Goal: Information Seeking & Learning: Check status

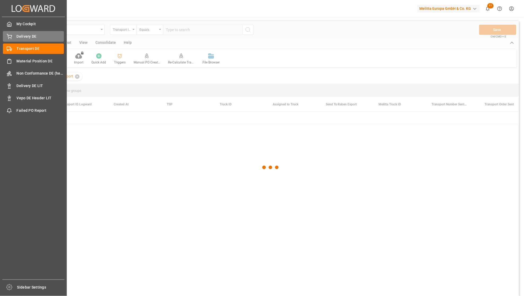
click at [20, 38] on span "Delivery DE" at bounding box center [40, 37] width 47 height 6
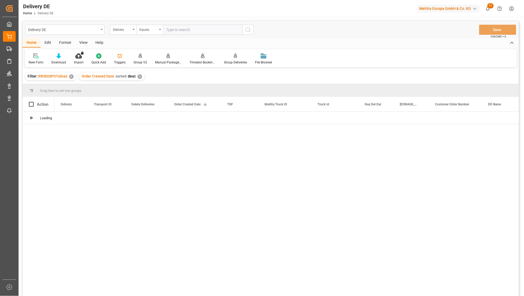
click at [181, 29] on input "text" at bounding box center [203, 30] width 80 height 10
paste input "92561555"
type input "92561555"
click at [113, 117] on div "b1343eb4836c" at bounding box center [107, 118] width 38 height 12
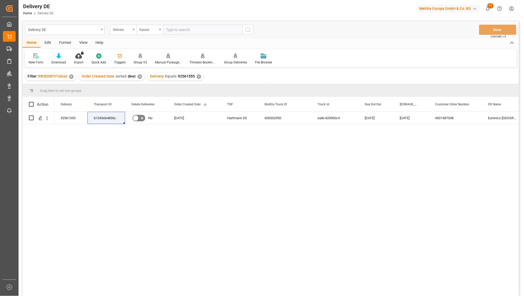
click at [260, 173] on div "92561555 b1343eb4836c No [DATE] [PERSON_NAME] DE 600002950 ea8c420900c4 [DATE] …" at bounding box center [286, 205] width 465 height 187
click at [269, 233] on div "92561555 b1343eb4836c No [DATE] [PERSON_NAME] DE 600002950 ea8c420900c4 [DATE] …" at bounding box center [286, 205] width 465 height 187
click at [199, 25] on input "text" at bounding box center [203, 30] width 80 height 10
paste input "92558659"
type input "92558659"
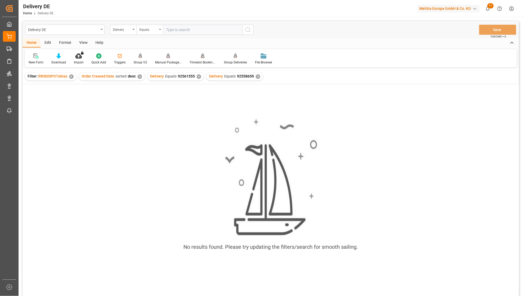
click at [197, 78] on div "✕" at bounding box center [199, 76] width 5 height 5
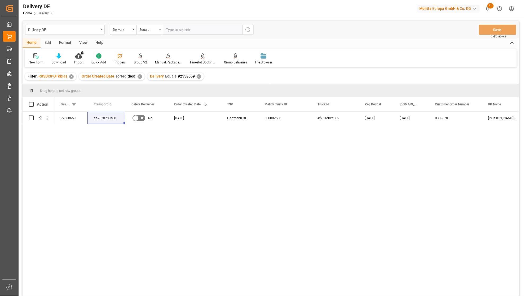
click at [364, 188] on div "92558659 ea2873780a38 No [DATE] [PERSON_NAME] DE 600002633 4f701d0ce802 [DATE] …" at bounding box center [286, 205] width 465 height 187
click at [186, 32] on input "text" at bounding box center [203, 30] width 80 height 10
type input "925561557"
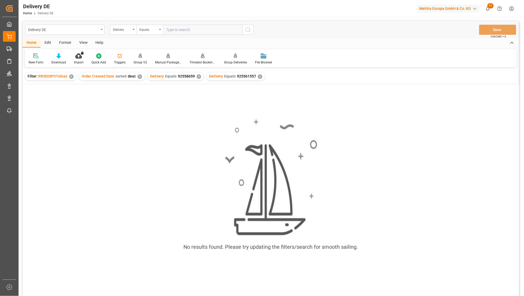
click at [198, 77] on div "✕" at bounding box center [199, 76] width 5 height 5
click at [182, 34] on input "text" at bounding box center [203, 30] width 80 height 10
type input "92561557"
click at [199, 77] on div "✕" at bounding box center [201, 76] width 5 height 5
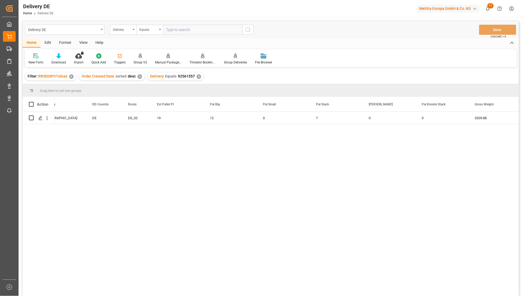
click at [93, 286] on div "af88ccbad30d Ditzingen Berblinger Str. 1 DE DE_02 19 12 0 7 0 0 3209.88 25.09.2…" at bounding box center [286, 205] width 465 height 187
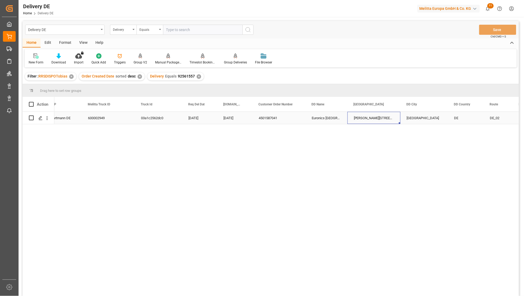
click at [371, 119] on div "Berblinger Str. 1" at bounding box center [374, 118] width 53 height 12
click at [173, 32] on input "text" at bounding box center [203, 30] width 80 height 10
click at [121, 32] on div "Delivery" at bounding box center [122, 29] width 18 height 6
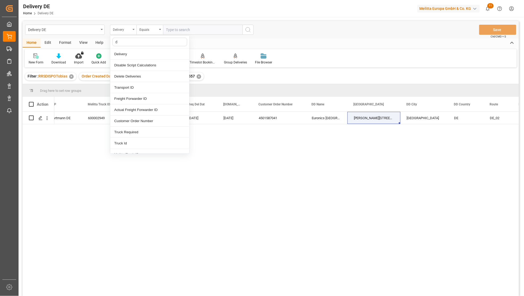
type input "dd"
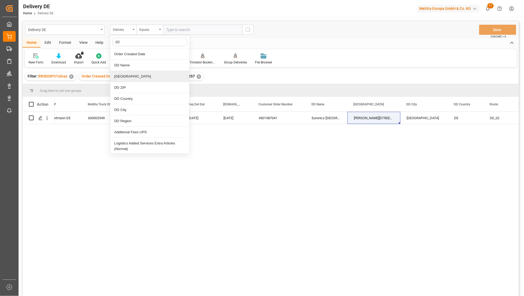
click at [132, 75] on div "[GEOGRAPHIC_DATA]" at bounding box center [149, 76] width 79 height 11
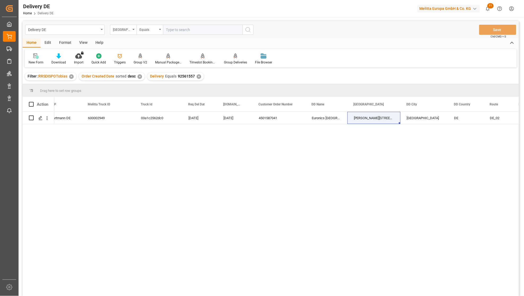
click at [176, 31] on input "text" at bounding box center [203, 30] width 80 height 10
paste input "Berblinger Str. 1"
type input "Berblinger Str. 1"
click at [248, 29] on icon "search button" at bounding box center [248, 30] width 6 height 6
click at [197, 76] on div "✕" at bounding box center [199, 76] width 5 height 5
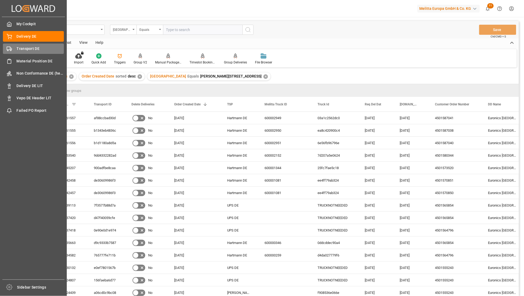
click at [12, 51] on div "Transport DE Transport DE" at bounding box center [33, 48] width 61 height 10
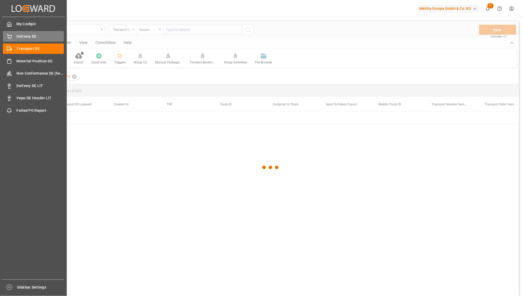
click at [20, 35] on span "Delivery DE" at bounding box center [40, 37] width 47 height 6
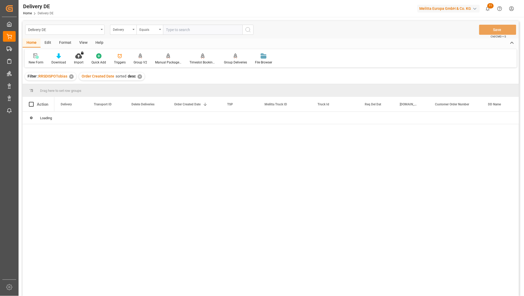
click at [181, 28] on input "text" at bounding box center [203, 30] width 80 height 10
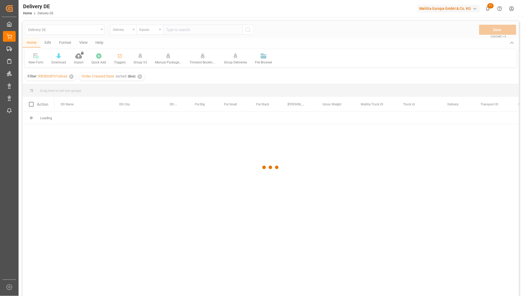
paste input "92559039"
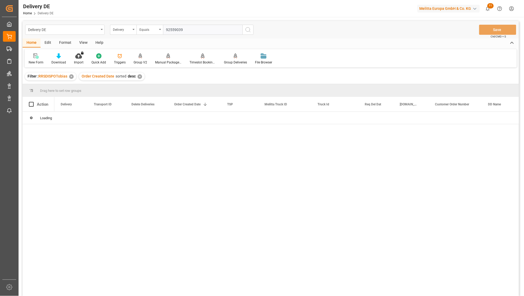
type input "92559039"
click at [248, 29] on icon "search button" at bounding box center [248, 30] width 6 height 6
click at [47, 118] on icon "open menu" at bounding box center [47, 118] width 1 height 4
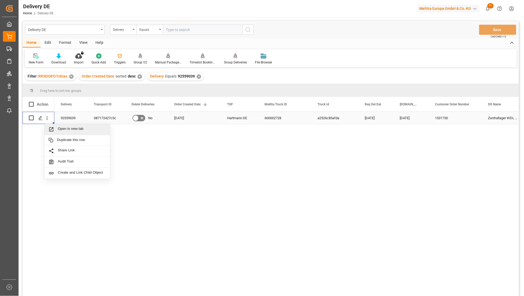
click at [59, 125] on div "Open in new tab" at bounding box center [77, 129] width 65 height 11
click at [67, 116] on div "92559039" at bounding box center [70, 118] width 33 height 12
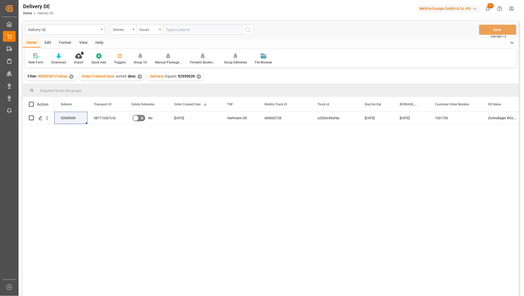
click at [183, 28] on input "text" at bounding box center [203, 30] width 80 height 10
paste input "92554066"
type input "92554066"
click at [249, 30] on icon "search button" at bounding box center [248, 30] width 6 height 6
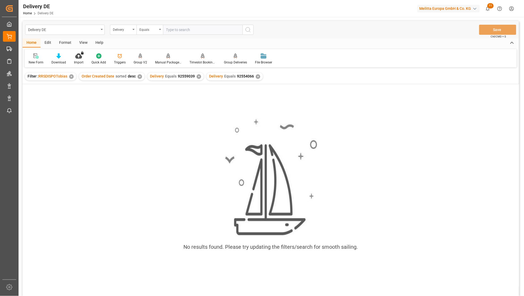
click at [197, 75] on div "✕" at bounding box center [199, 76] width 5 height 5
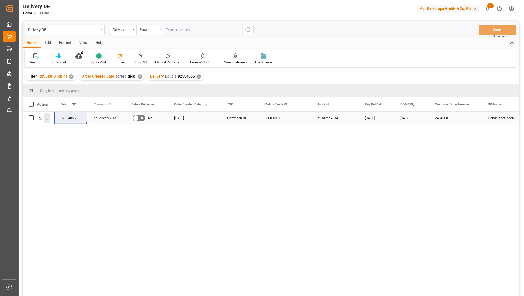
click at [46, 117] on icon "open menu" at bounding box center [47, 118] width 6 height 6
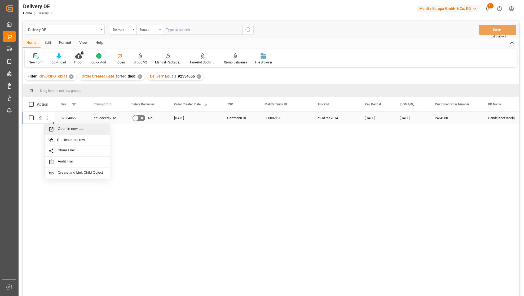
click at [67, 129] on span "Open in new tab" at bounding box center [82, 129] width 48 height 6
click at [167, 28] on input "text" at bounding box center [203, 30] width 80 height 10
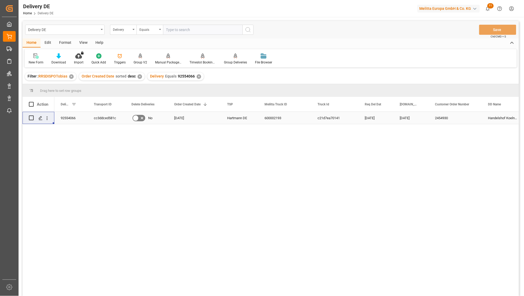
paste input "92554068"
type input "92554068"
click at [247, 30] on icon "search button" at bounding box center [248, 30] width 6 height 6
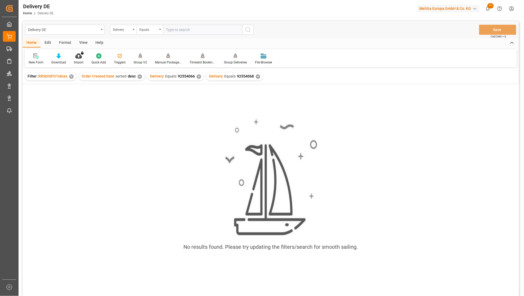
click at [198, 77] on div "✕" at bounding box center [199, 76] width 5 height 5
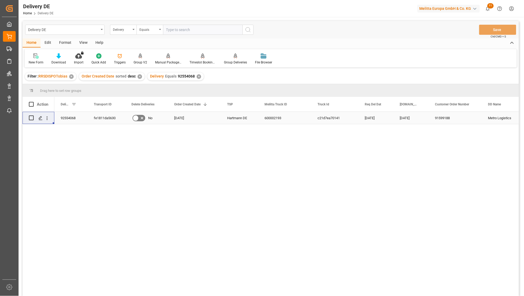
click at [102, 116] on div "fe1811da5630" at bounding box center [107, 118] width 38 height 12
click at [178, 29] on input "text" at bounding box center [203, 30] width 80 height 10
type input "92560890"
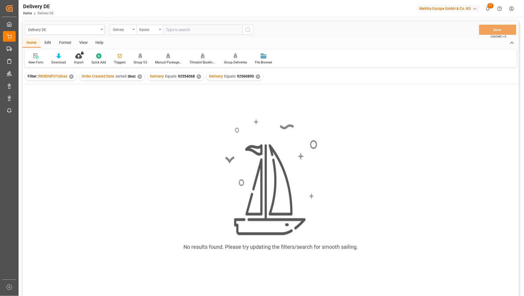
click at [197, 78] on div "✕" at bounding box center [199, 76] width 5 height 5
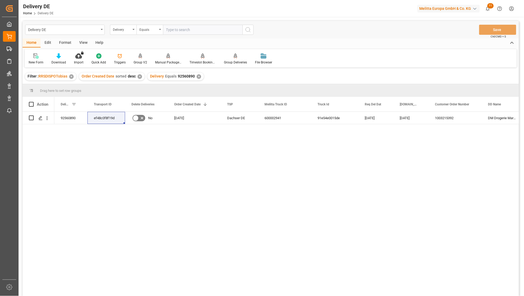
click at [322, 37] on div "Delivery DE Delivery Equals Save Ctrl/CMD + S" at bounding box center [271, 30] width 497 height 18
drag, startPoint x: 376, startPoint y: 168, endPoint x: 346, endPoint y: 121, distance: 56.3
click at [375, 168] on div "ef48c0f8f19d 600002941 91e54e0015de 30.09.2025 26.09.2025 1003215392 DM Drogeri…" at bounding box center [286, 205] width 465 height 187
click at [122, 31] on div "Delivery" at bounding box center [122, 29] width 18 height 6
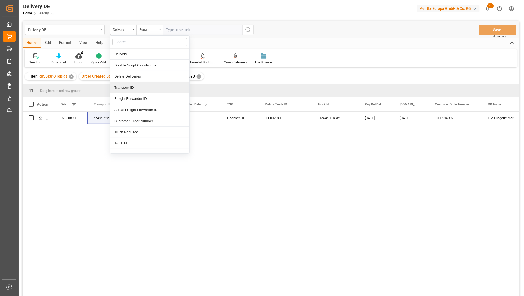
click at [133, 90] on div "Transport ID" at bounding box center [149, 87] width 79 height 11
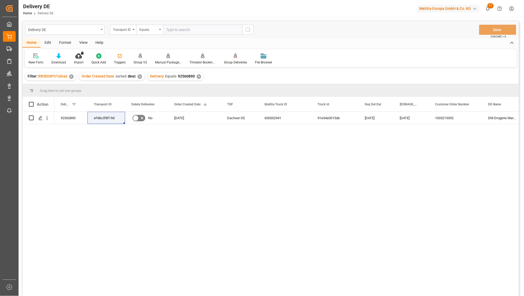
click at [174, 31] on input "text" at bounding box center [203, 30] width 80 height 10
paste input "a31f13c20be1"
type input "a31f13c20be1"
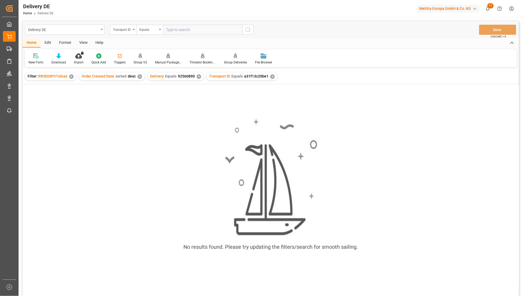
click at [197, 76] on div "✕" at bounding box center [199, 76] width 5 height 5
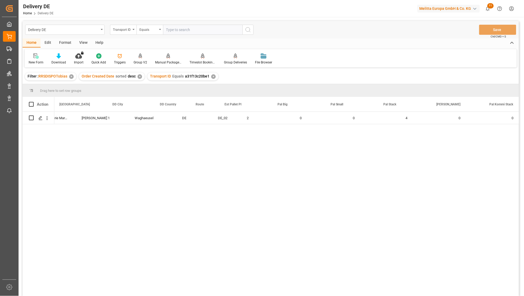
scroll to position [0, 471]
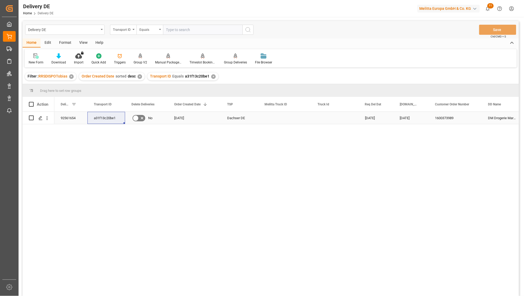
click at [70, 119] on div "92561654" at bounding box center [70, 118] width 33 height 12
click at [121, 29] on div "Transport ID" at bounding box center [122, 29] width 18 height 6
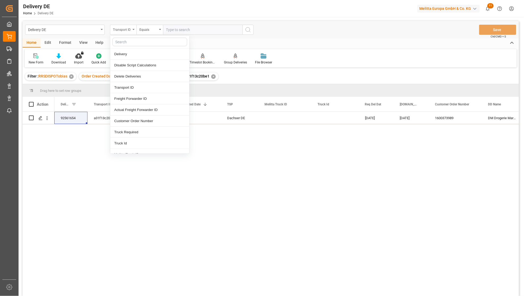
type input "c"
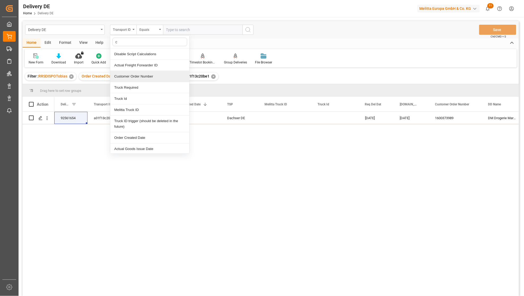
click at [132, 75] on div "Customer Order Number" at bounding box center [149, 76] width 79 height 11
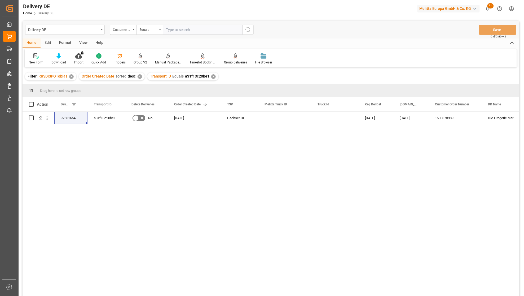
click at [180, 30] on input "text" at bounding box center [203, 30] width 80 height 10
paste input "188824092501"
type input "188824092501"
click at [245, 30] on icon "search button" at bounding box center [248, 30] width 6 height 6
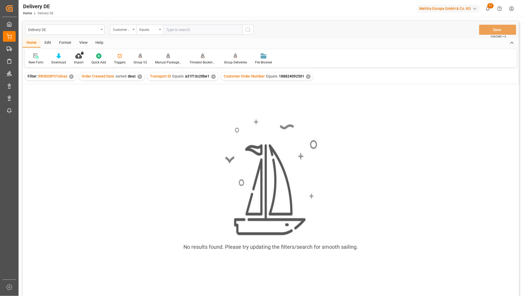
click at [212, 77] on div "✕" at bounding box center [213, 76] width 5 height 5
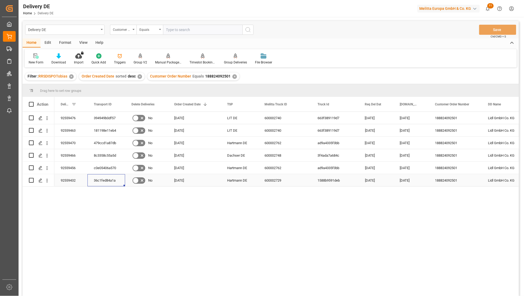
click at [105, 180] on div "36c1fed84a1a" at bounding box center [107, 180] width 38 height 12
click at [73, 178] on div "92559432" at bounding box center [70, 180] width 33 height 12
click at [448, 248] on div "92559476 600002740 663f389119d7 24.09.2025 22.09.2025 188824092501 Lidl GmbH Co…" at bounding box center [286, 205] width 465 height 187
click at [187, 32] on input "text" at bounding box center [203, 30] width 80 height 10
paste input "188819092501"
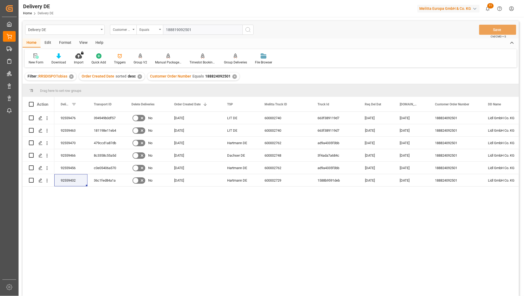
type input "188819092501"
click at [249, 27] on icon "search button" at bounding box center [248, 30] width 6 height 6
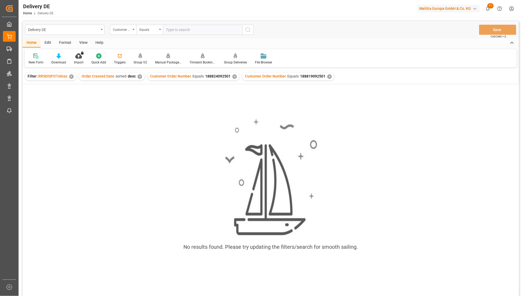
click at [233, 76] on div "✕" at bounding box center [235, 76] width 5 height 5
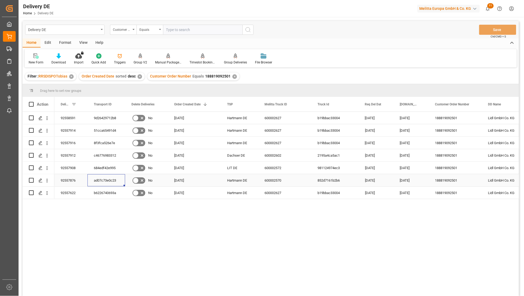
click at [110, 176] on div "ad07c73e0c23" at bounding box center [107, 180] width 38 height 12
click at [76, 178] on div "92557876" at bounding box center [70, 180] width 33 height 12
click at [104, 182] on div "ad07c73e0c23" at bounding box center [107, 180] width 38 height 12
click at [284, 234] on div "15.09.2025 Hartmann DE 600002627 b19bbac33004 19.09.2025 17.09.2025 18881909250…" at bounding box center [286, 205] width 465 height 187
click at [233, 77] on div "✕" at bounding box center [235, 76] width 5 height 5
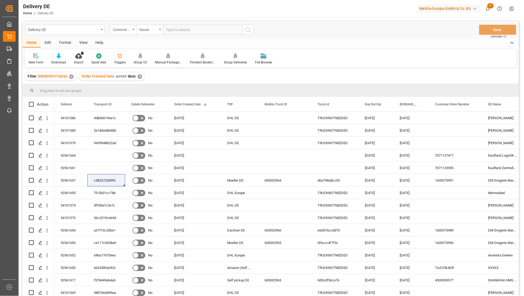
click at [178, 29] on input "text" at bounding box center [203, 30] width 80 height 10
click at [183, 28] on input "text" at bounding box center [203, 30] width 80 height 10
click at [183, 30] on input "text" at bounding box center [203, 30] width 80 height 10
paste input "4501587041"
type input "4501587041"
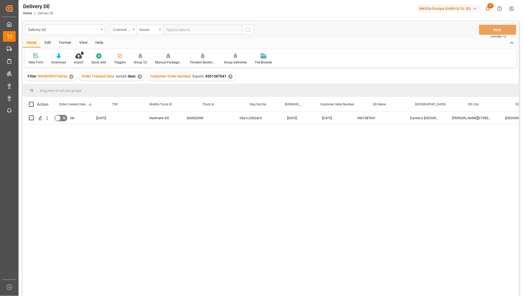
scroll to position [0, 118]
click at [423, 118] on div "Berblinger Str. 1" at bounding box center [432, 118] width 53 height 12
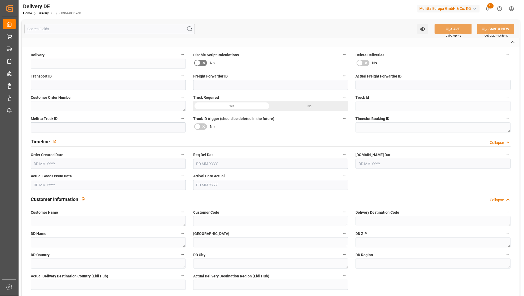
type input "92559039"
type input "087172427c5c"
type input "0000056979"
type textarea "1531730"
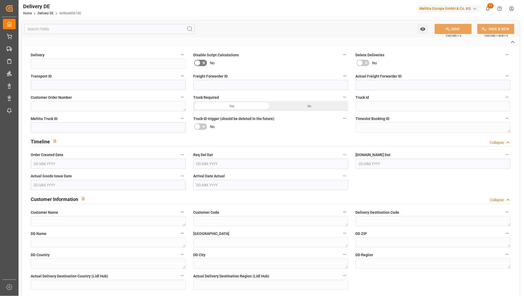
type input "a2526c85afda"
type input "600002728"
type textarea "Zentrallager WDL Wasgau"
type textarea "0000002642"
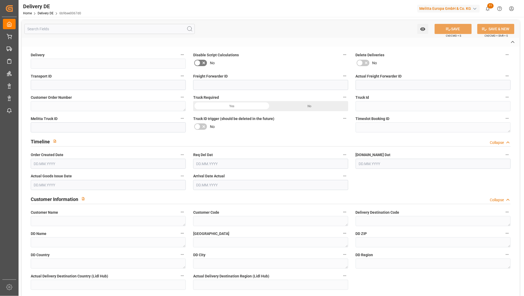
type textarea "Zentrallager WDL Wasgau"
type textarea "Im neuen Feld 14"
type textarea "66954"
type textarea "DE"
type textarea "Pirmasens"
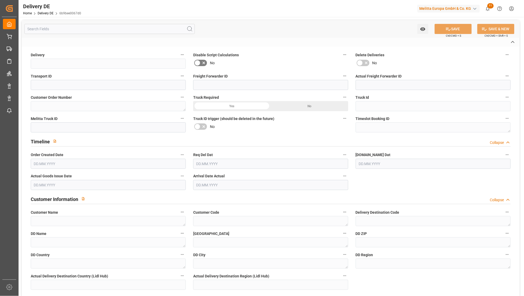
type textarea "66"
type textarea "0011"
type textarea "1"
type textarea "LF"
type input "Free to Choose"
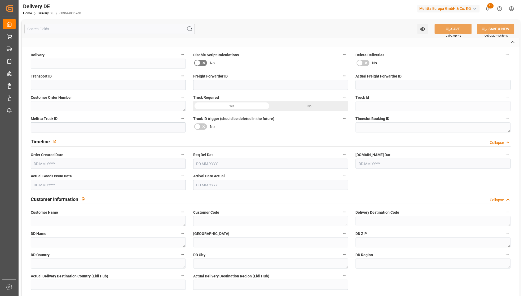
type input "Pallet"
type textarea "DE_02"
type input "DE_02"
type input "DAP"
type input "00"
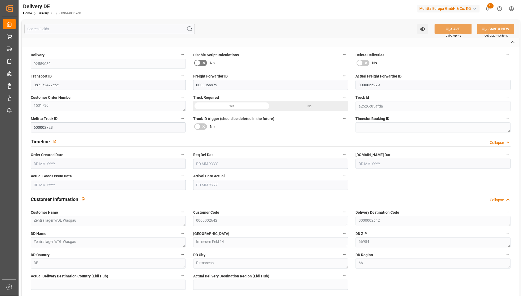
type input "H195"
type textarea "Maximale Palettenhöhe 1,95 m"
type input "LMIX"
type textarea "Einzelne Lagen auf Mischpaletten"
type input "SPAL"
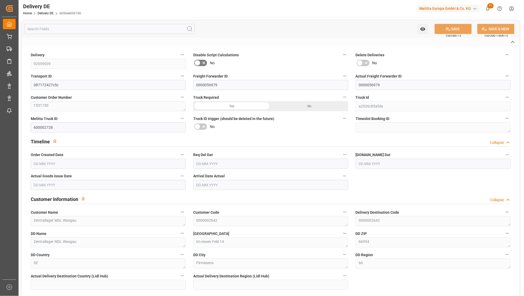
type textarea "mit Stützpalette"
type input "EPQB"
type textarea "VP=EUB,Kommi=EUB"
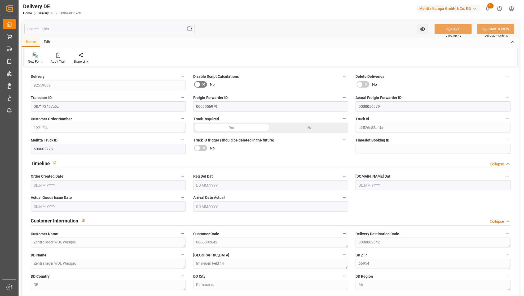
type input "7"
type input "4"
type input "3.5"
type input "1292.44"
type input "1701"
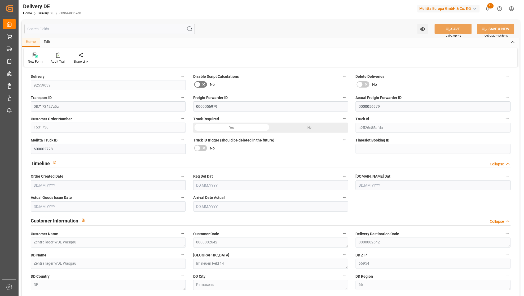
type input "6603.776"
type input "[DATE]"
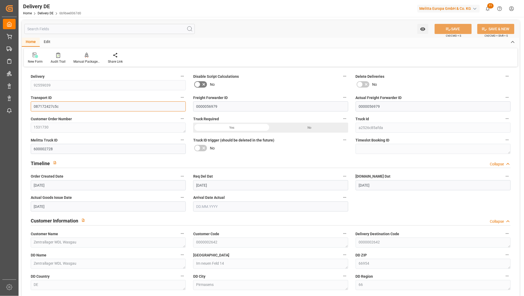
drag, startPoint x: 66, startPoint y: 104, endPoint x: 28, endPoint y: 104, distance: 38.2
click at [28, 104] on div "Transport ID 087172427c5c" at bounding box center [108, 102] width 163 height 21
type input "1"
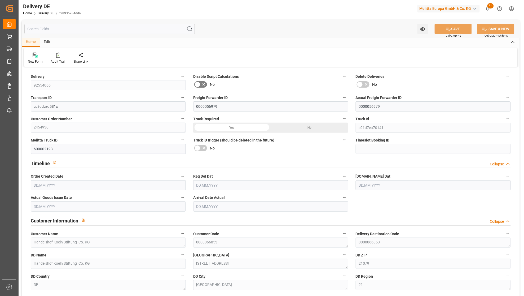
type input "79.493"
type input "122"
type input "512.681"
type input "[DATE]"
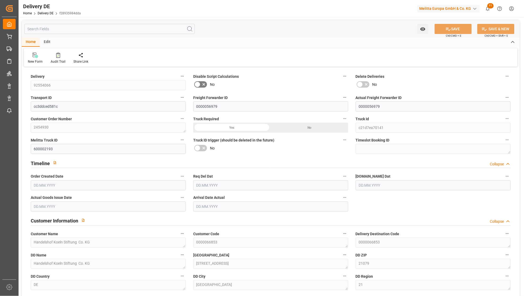
type input "[DATE]"
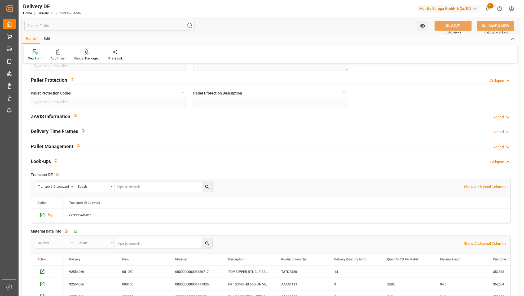
scroll to position [766, 0]
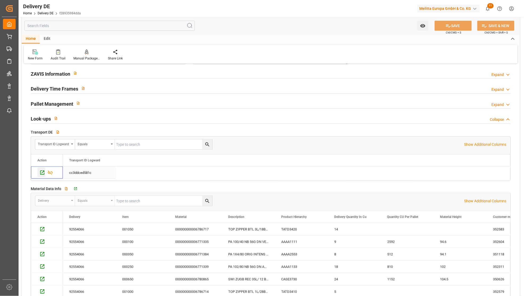
click at [42, 175] on icon "Press SPACE to select this row." at bounding box center [43, 173] width 6 height 6
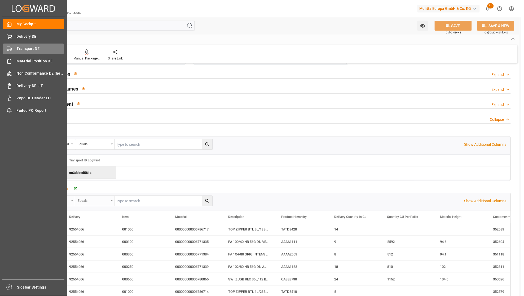
click at [15, 49] on div "Transport DE Transport DE" at bounding box center [33, 48] width 61 height 10
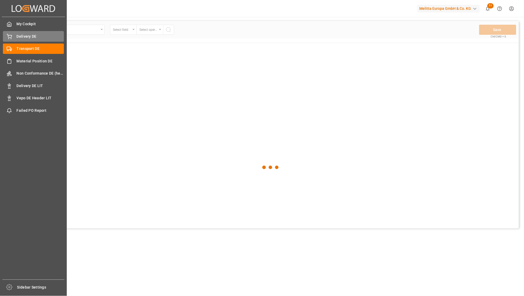
click at [19, 36] on span "Delivery DE" at bounding box center [40, 37] width 47 height 6
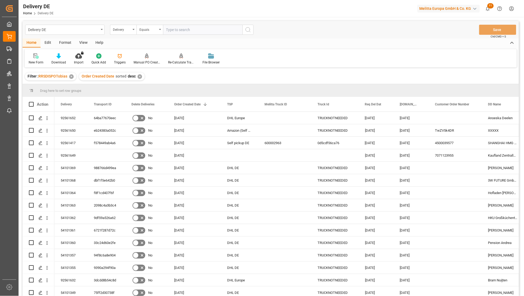
click at [377, 26] on div "Delivery DE Delivery Equals Save Ctrl/CMD + S" at bounding box center [271, 30] width 497 height 18
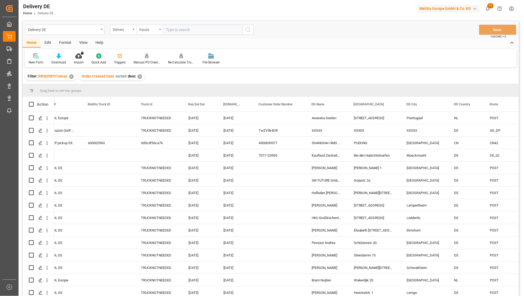
click at [363, 36] on div "Delivery DE Delivery Equals Save Ctrl/CMD + S" at bounding box center [271, 30] width 497 height 18
click at [121, 28] on div "Delivery" at bounding box center [122, 29] width 18 height 6
type input "s"
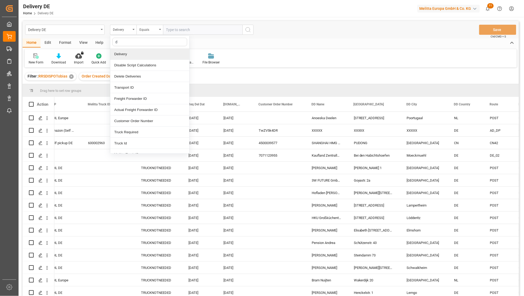
type input "dd"
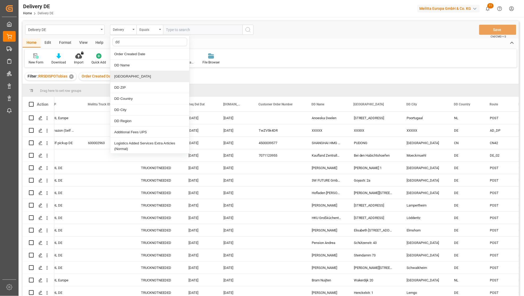
click at [115, 79] on div "[GEOGRAPHIC_DATA]" at bounding box center [149, 76] width 79 height 11
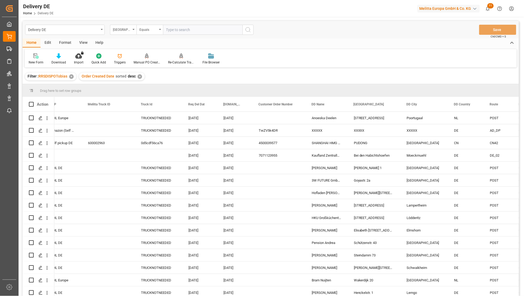
click at [184, 27] on input "text" at bounding box center [203, 30] width 80 height 10
paste input "Berblinger Str. 1"
type input "Berblinger Str. 1"
click at [248, 29] on icon "search button" at bounding box center [248, 30] width 6 height 6
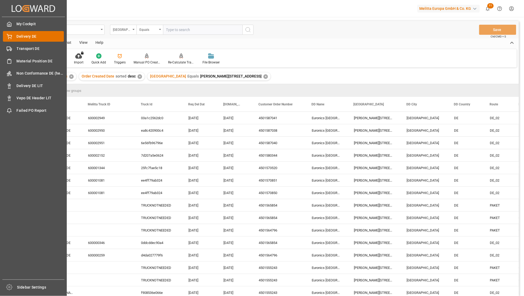
drag, startPoint x: 9, startPoint y: 49, endPoint x: 15, endPoint y: 36, distance: 14.1
click at [9, 49] on icon at bounding box center [9, 48] width 5 height 5
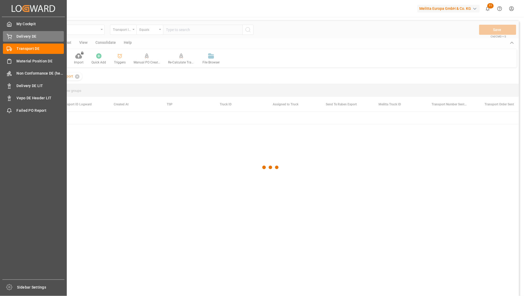
click at [16, 35] on div "Delivery DE Delivery DE" at bounding box center [33, 36] width 61 height 10
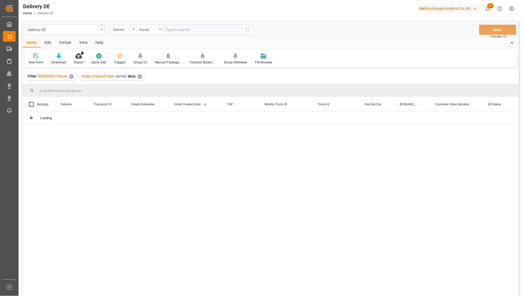
click at [197, 31] on input "text" at bounding box center [203, 30] width 80 height 10
paste input "92561654"
type input "92561654"
click at [31, 117] on input "Press Space to toggle row selection (unchecked)" at bounding box center [31, 117] width 5 height 5
checkbox input "true"
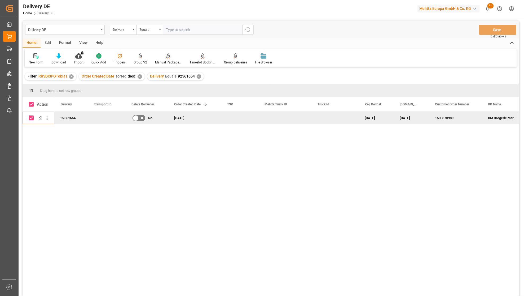
click at [168, 61] on div "Manual Package TypeDetermination" at bounding box center [168, 62] width 27 height 5
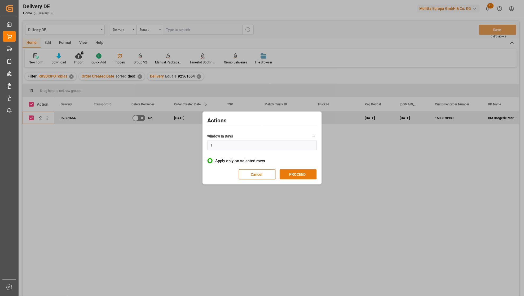
click at [298, 169] on button "PROCEED" at bounding box center [298, 174] width 37 height 10
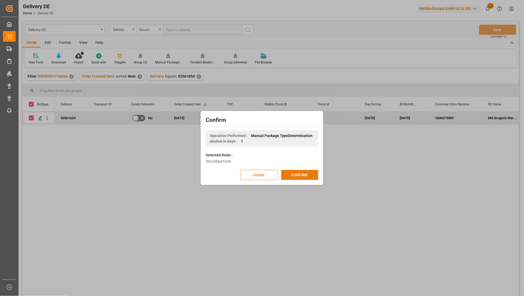
click at [299, 174] on button "CONFIRM" at bounding box center [299, 175] width 37 height 10
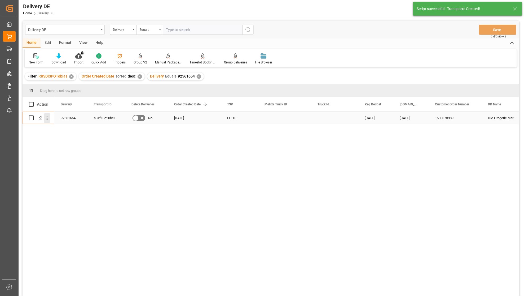
click at [47, 118] on icon "open menu" at bounding box center [47, 118] width 1 height 4
click at [64, 127] on span "Open in new tab" at bounding box center [82, 129] width 48 height 6
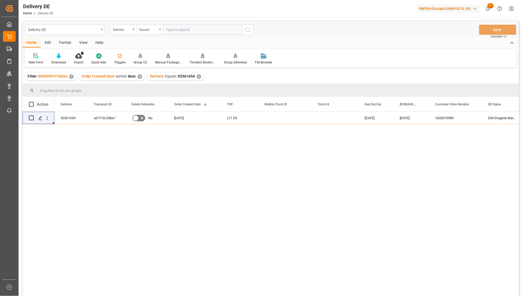
click at [378, 163] on div "92561654 a31f13c20be1 No 25.09.2025 LIT DE 30.09.2025 26.09.2025 1600373989 DM …" at bounding box center [286, 205] width 465 height 187
click at [194, 201] on div "92561654 a31f13c20be1 No 25.09.2025 LIT DE 30.09.2025 26.09.2025 1600373989 DM …" at bounding box center [286, 205] width 465 height 187
click at [127, 29] on div "Delivery" at bounding box center [122, 29] width 18 height 6
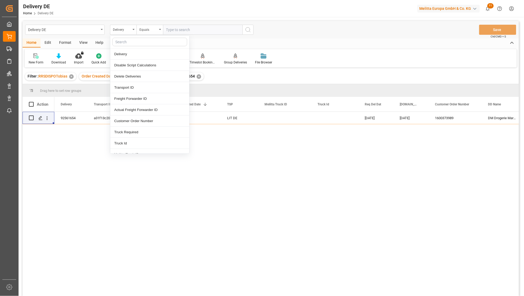
click at [324, 40] on div "Home Edit Format View Help" at bounding box center [271, 42] width 497 height 9
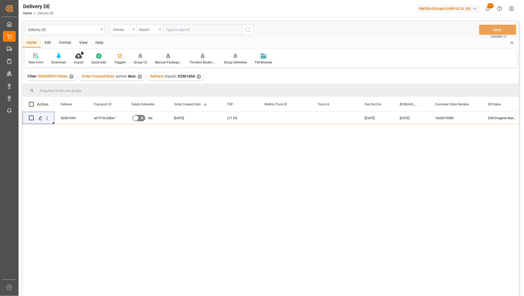
click at [119, 29] on div "Delivery" at bounding box center [122, 29] width 18 height 6
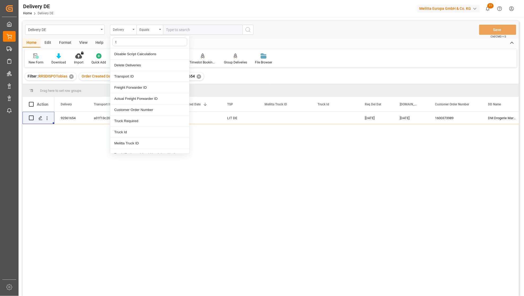
type input "tr"
click at [132, 52] on div "Transport ID" at bounding box center [149, 54] width 79 height 11
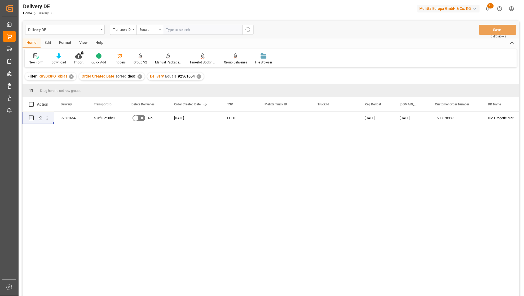
click at [186, 25] on input "text" at bounding box center [203, 30] width 80 height 10
paste input "92559419"
type input "92559419"
click at [250, 28] on icon "search button" at bounding box center [248, 30] width 6 height 6
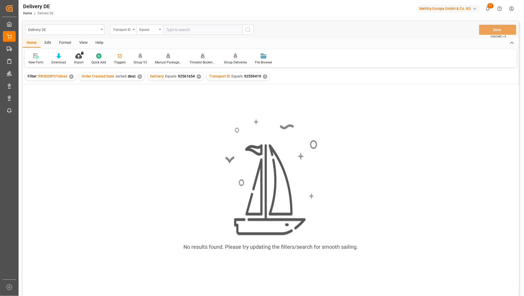
click at [197, 78] on div "✕" at bounding box center [199, 76] width 5 height 5
click at [121, 30] on div "Transport ID" at bounding box center [122, 29] width 18 height 6
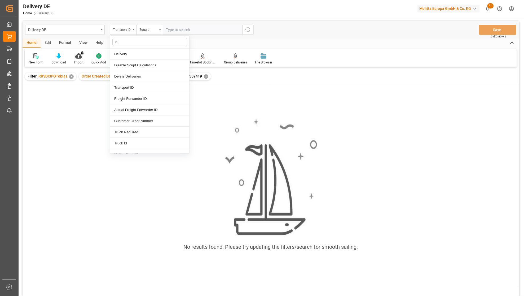
type input "de"
click at [125, 54] on div "Delivery" at bounding box center [149, 54] width 79 height 11
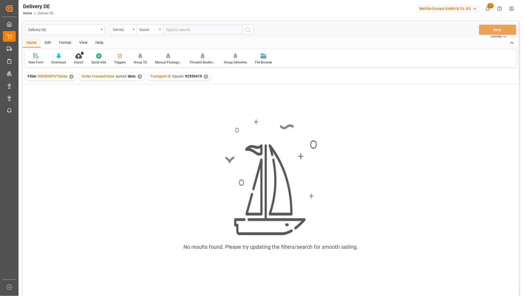
click at [180, 29] on input "text" at bounding box center [203, 30] width 80 height 10
paste input "92559419"
type input "92559419"
click at [248, 30] on icon "search button" at bounding box center [248, 30] width 6 height 6
click at [204, 76] on div "✕" at bounding box center [206, 76] width 5 height 5
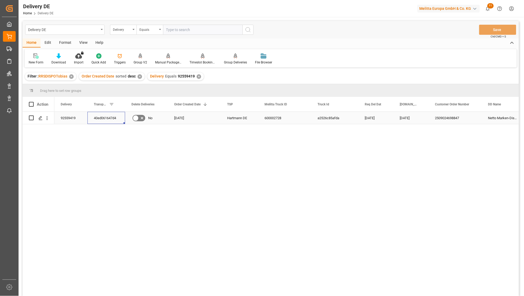
click at [100, 117] on div "40ed061647d4" at bounding box center [107, 118] width 38 height 12
click at [66, 120] on div "92559419" at bounding box center [70, 118] width 33 height 12
click at [475, 250] on div "92559419 40ed061647d4 No 17.09.2025 Hartmann DE 600002728 a2526c85afda 23.09.20…" at bounding box center [286, 205] width 465 height 187
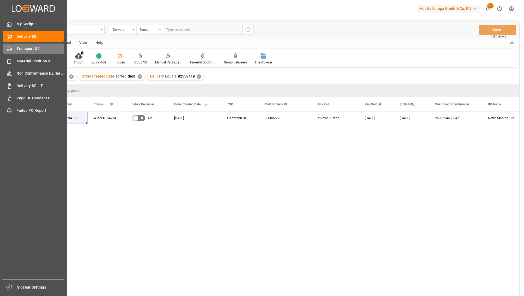
click at [12, 49] on div "Transport DE Transport DE" at bounding box center [33, 48] width 61 height 10
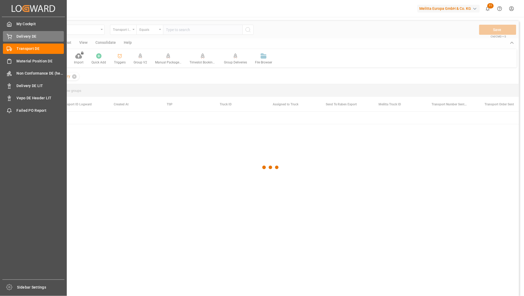
click at [19, 35] on span "Delivery DE" at bounding box center [40, 37] width 47 height 6
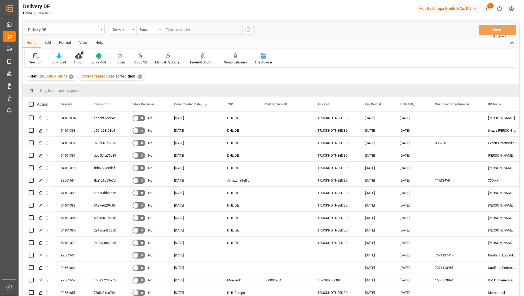
click at [176, 30] on input "text" at bounding box center [203, 30] width 80 height 10
paste input "39c94029910f"
type input "39c94029910f"
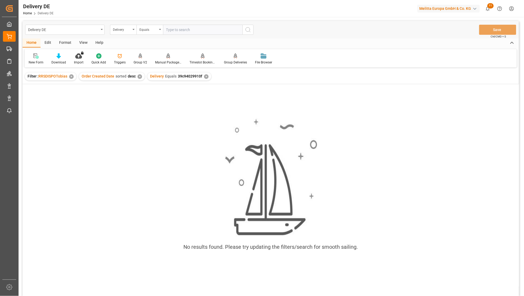
click at [177, 29] on input "text" at bounding box center [203, 30] width 80 height 10
paste input "92559419"
type input "92559419"
click at [248, 28] on icon "search button" at bounding box center [248, 30] width 6 height 6
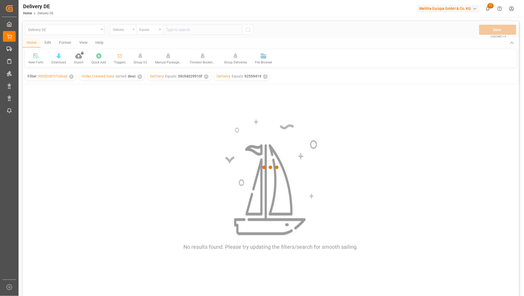
click at [206, 76] on div at bounding box center [271, 167] width 497 height 292
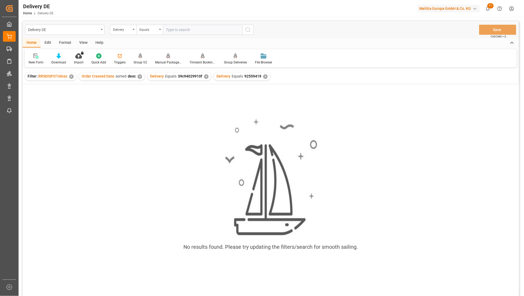
click at [206, 76] on div "✕" at bounding box center [206, 76] width 5 height 5
click at [189, 31] on input "text" at bounding box center [203, 30] width 80 height 10
paste input "92559419"
type input "92559419"
click at [198, 74] on div "✕" at bounding box center [199, 76] width 5 height 5
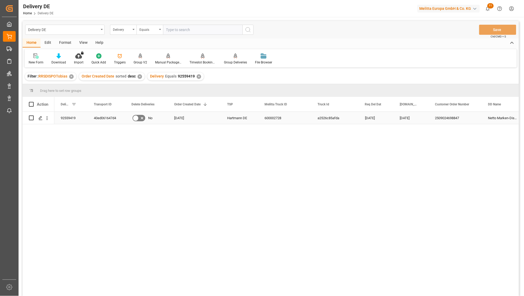
click at [108, 118] on div "40ed061647d4" at bounding box center [107, 118] width 38 height 12
click at [176, 33] on input "text" at bounding box center [203, 30] width 80 height 10
paste input "92559046"
type input "92559046"
click at [248, 28] on icon "search button" at bounding box center [248, 30] width 6 height 6
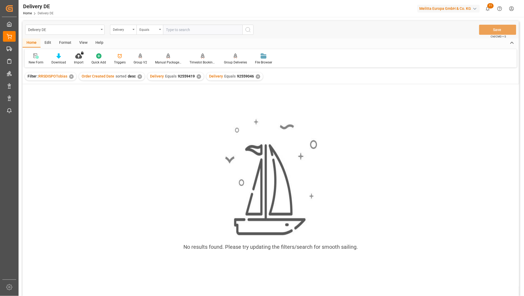
click at [197, 78] on div "✕" at bounding box center [199, 76] width 5 height 5
click at [188, 28] on input "text" at bounding box center [203, 30] width 80 height 10
paste input "92559046"
click at [167, 29] on input "92559046" at bounding box center [203, 30] width 80 height 10
type input "92559046"
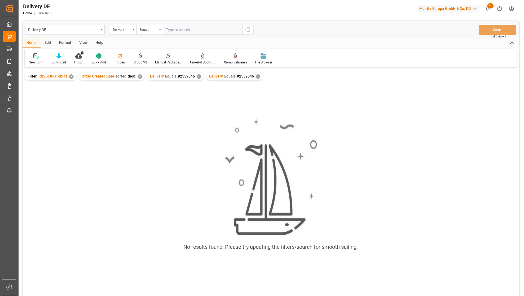
click at [198, 75] on div "✕" at bounding box center [199, 76] width 5 height 5
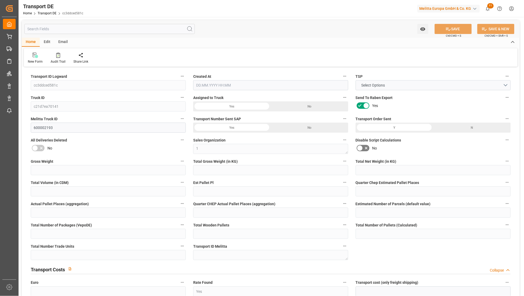
type input "122"
type input "98.037"
type input "79.493"
type input "512.681"
type input "1"
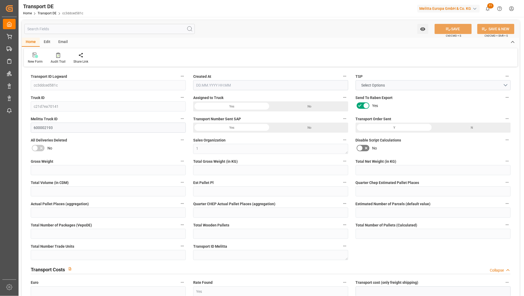
type input "0"
type input "1"
type input "0"
type input "1"
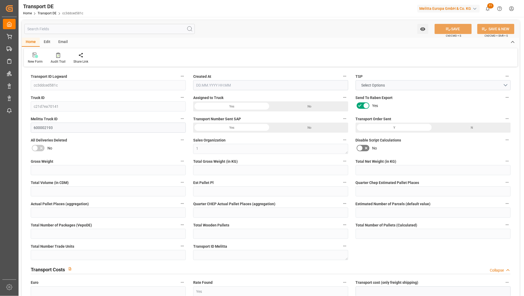
type input "1"
type input "0"
type input "42"
type input "0"
type input "50.91"
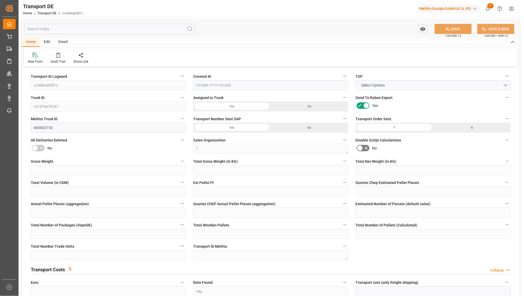
type input "45.88"
type input "50.91"
type input "21"
type input "0"
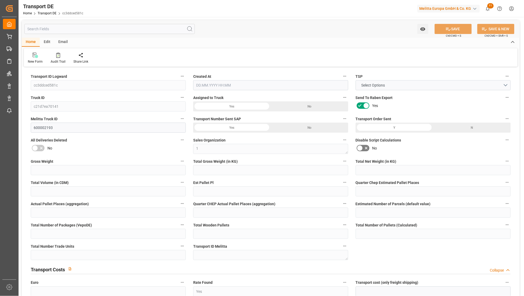
type input "1"
type input "0"
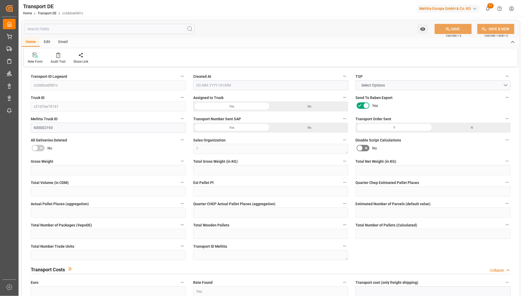
type input "0"
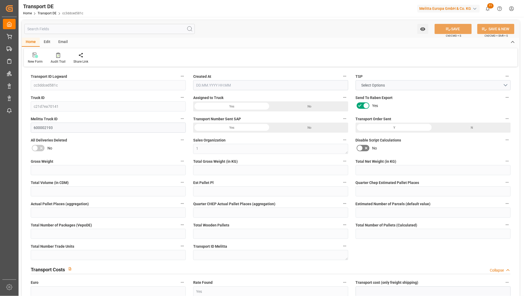
type input "0"
type input "98.037"
type input "4710.8598"
type input "21"
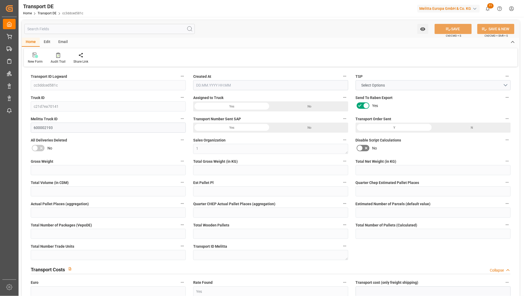
type input "35"
type input "0"
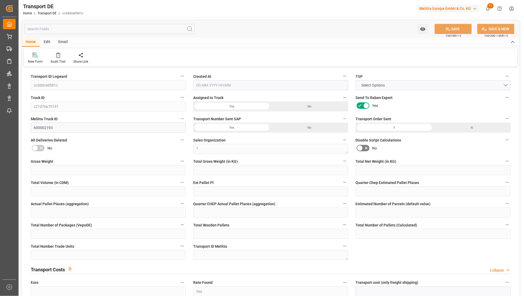
type input "0"
type input "1"
type input "0"
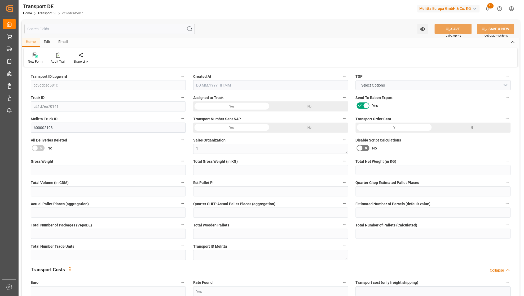
type input "42"
type input "96.79"
type input "50.91"
type input "01.09.2025 21:02"
type input "[DATE]"
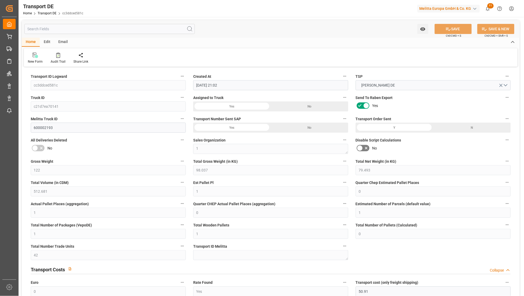
type input "[DATE]"
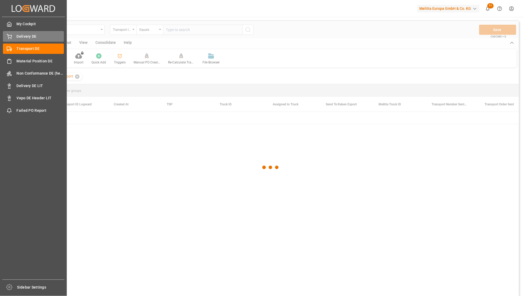
click at [17, 36] on span "Delivery DE" at bounding box center [40, 37] width 47 height 6
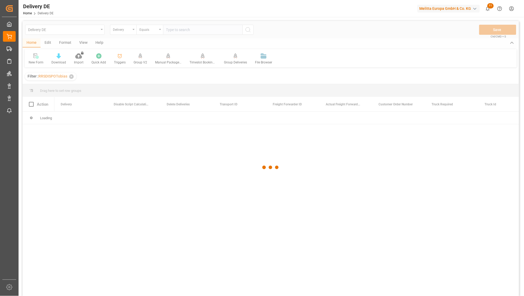
click at [191, 31] on div at bounding box center [271, 167] width 497 height 292
click at [182, 30] on div at bounding box center [271, 167] width 497 height 292
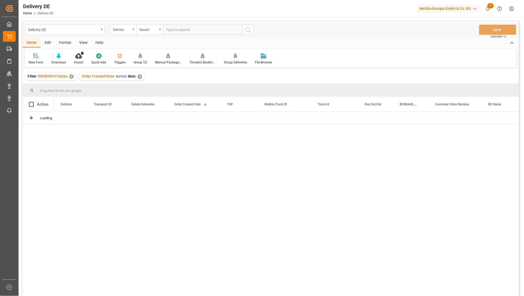
click at [183, 30] on input "text" at bounding box center [203, 30] width 80 height 10
type input "92560889"
click at [274, 208] on div "600002946 cbaf0669b4fd 30.09.2025 26.09.2025 1003215427 DM Drogerie Markt GmbH …" at bounding box center [286, 205] width 465 height 187
click at [157, 158] on div "600002946 cbaf0669b4fd 30.09.2025 26.09.2025 1003215427 DM Drogerie Markt GmbH …" at bounding box center [286, 205] width 465 height 187
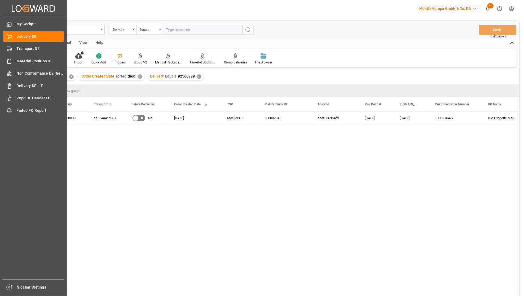
click at [39, 55] on div "My Cockpit My Cockpit Delivery DE Delivery DE Transport DE Transport DE Materia…" at bounding box center [33, 148] width 63 height 262
click at [26, 47] on span "Transport DE" at bounding box center [40, 49] width 47 height 6
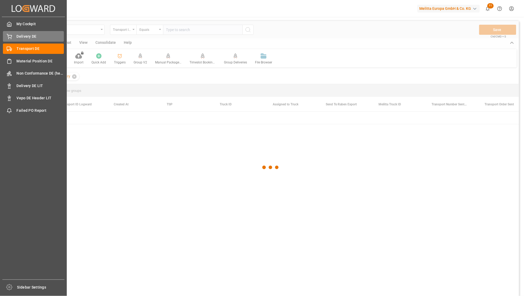
click at [28, 37] on span "Delivery DE" at bounding box center [40, 37] width 47 height 6
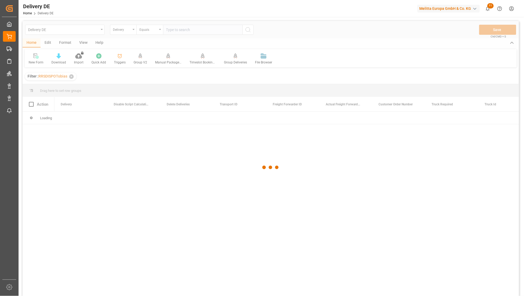
drag, startPoint x: 216, startPoint y: 165, endPoint x: 137, endPoint y: 143, distance: 82.1
click at [137, 143] on div at bounding box center [271, 167] width 497 height 292
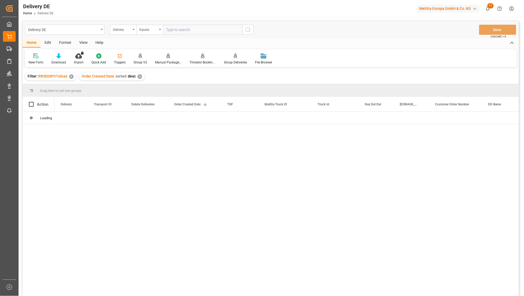
click at [170, 27] on input "text" at bounding box center [203, 30] width 80 height 10
paste input "92561653"
type input "92561653"
click at [48, 115] on icon "open menu" at bounding box center [47, 118] width 6 height 6
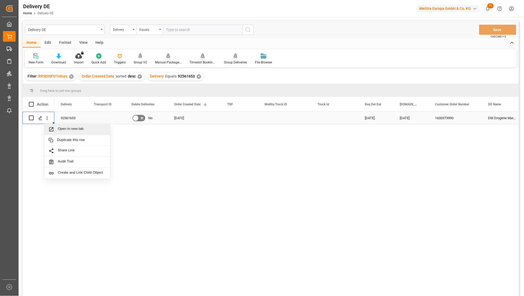
click at [69, 129] on span "Open in new tab" at bounding box center [82, 129] width 48 height 6
click at [31, 117] on input "Press Space to toggle row selection (unchecked)" at bounding box center [31, 117] width 5 height 5
checkbox input "true"
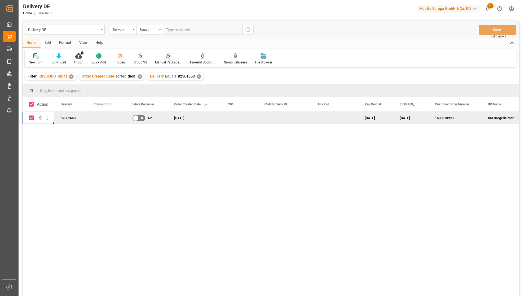
click at [165, 59] on div "Manual Package TypeDetermination" at bounding box center [168, 59] width 34 height 12
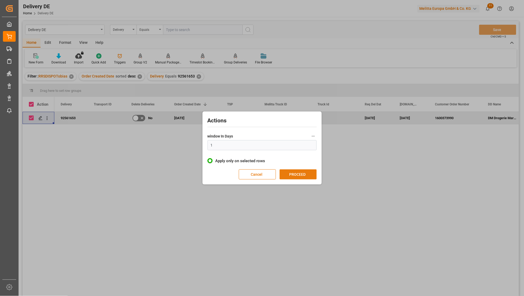
click at [287, 176] on button "PROCEED" at bounding box center [298, 174] width 37 height 10
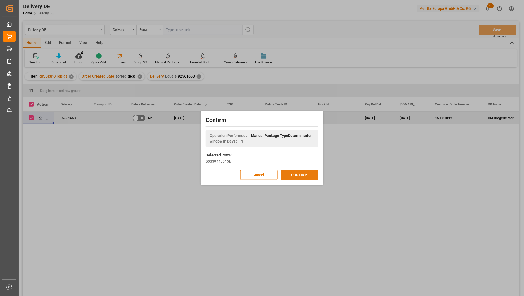
click at [290, 176] on button "CONFIRM" at bounding box center [299, 175] width 37 height 10
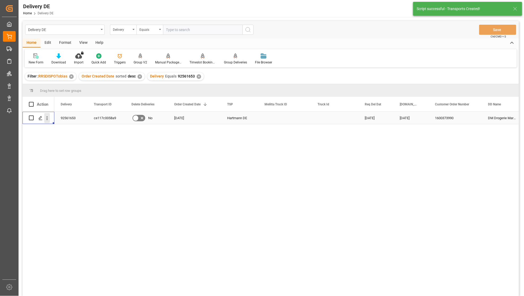
click at [46, 116] on icon "open menu" at bounding box center [47, 118] width 6 height 6
click at [73, 130] on span "Open in new tab" at bounding box center [82, 129] width 48 height 6
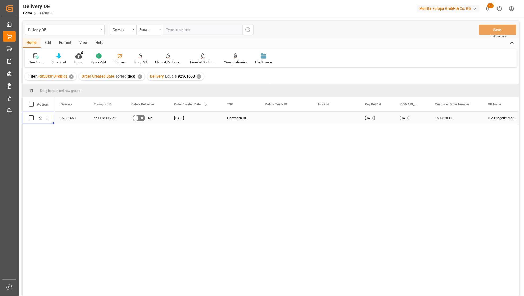
click at [107, 115] on div "ce117c0058a9" at bounding box center [107, 118] width 38 height 12
click at [47, 117] on icon "open menu" at bounding box center [47, 118] width 6 height 6
click at [64, 126] on span "Open in new tab" at bounding box center [82, 129] width 48 height 6
click at [237, 229] on div "92561653 ce117c0058a9 No 25.09.2025 Hartmann DE 30.09.2025 26.09.2025 160037399…" at bounding box center [286, 205] width 465 height 187
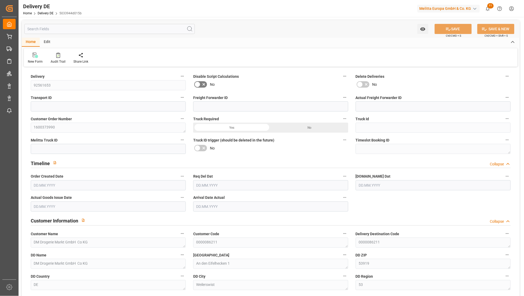
type input "0"
type input "4"
type input "700"
type input "1169"
type input "6035.68"
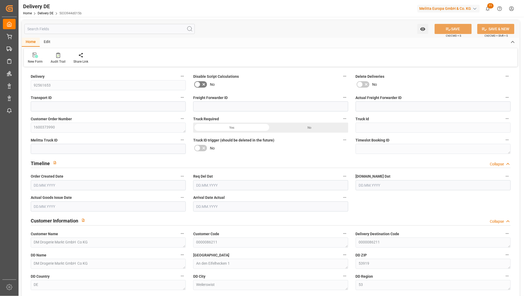
type input "[DATE]"
type input "0"
type input "4"
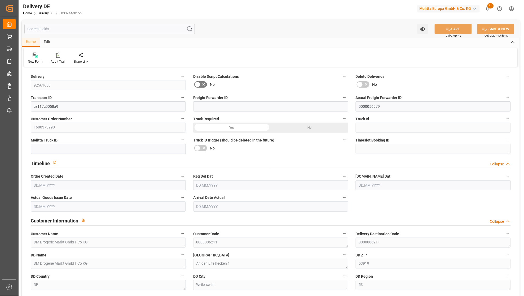
type input "700"
type input "1169"
type input "6035.68"
type input "[DATE]"
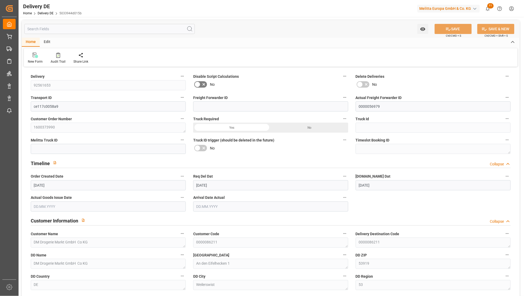
type input "[DATE]"
type input "0"
type input "4"
type input "700"
type input "1169"
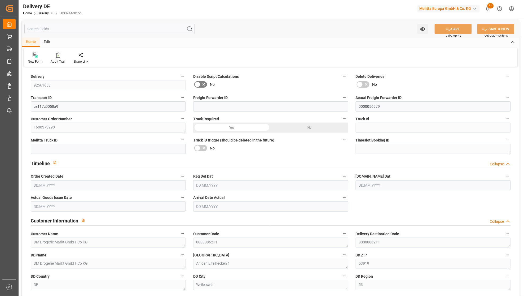
type input "6035.68"
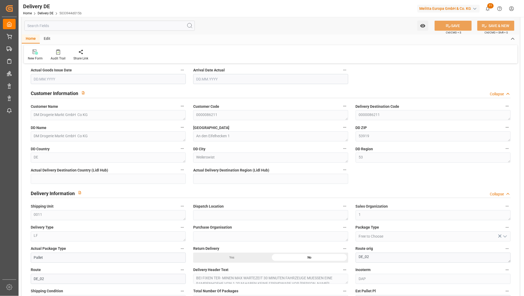
type input "[DATE]"
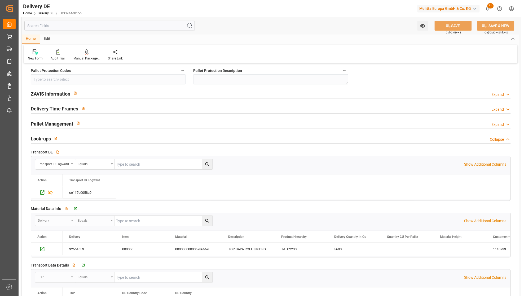
scroll to position [766, 0]
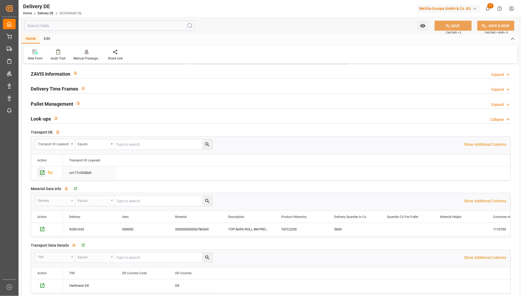
click at [42, 172] on icon "Press SPACE to select this row." at bounding box center [43, 173] width 6 height 6
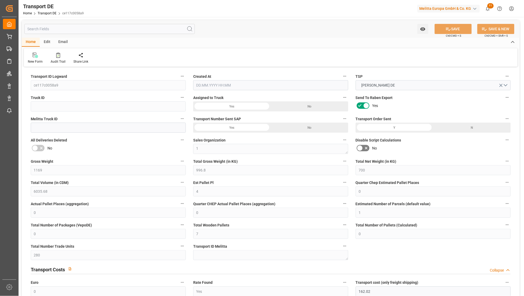
type input "1169"
type input "996.8"
type input "700"
type input "6035.68"
type input "4"
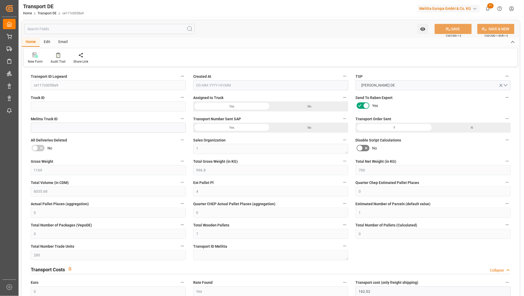
type input "0"
type input "1"
type input "0"
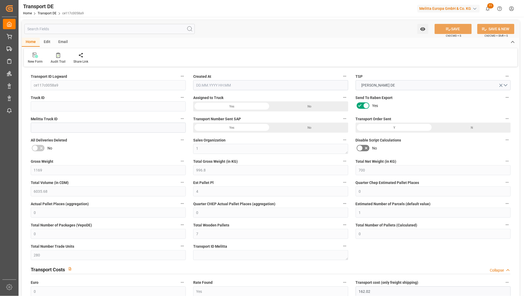
type input "7"
type input "0"
type input "280"
type input "0"
type input "162.02"
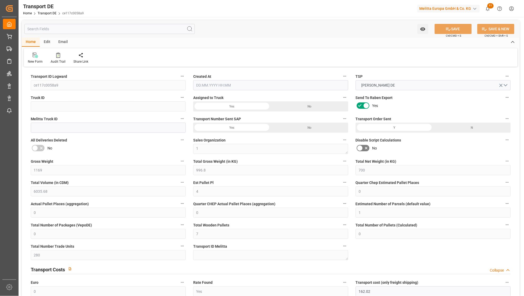
type input "3.039"
type input "162.02"
type input "53"
type input "0"
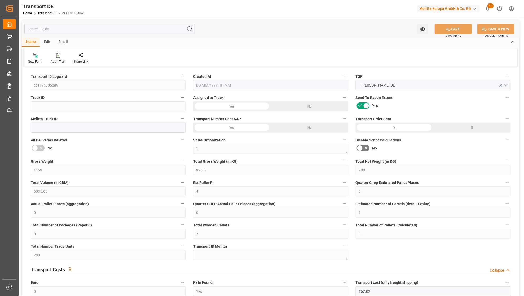
type input "0"
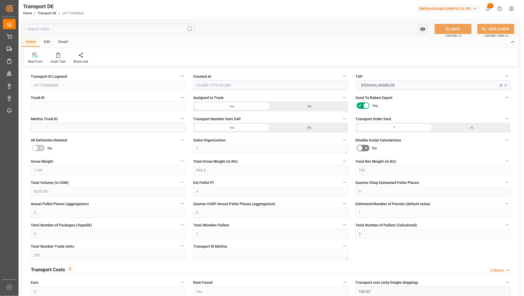
type input "0"
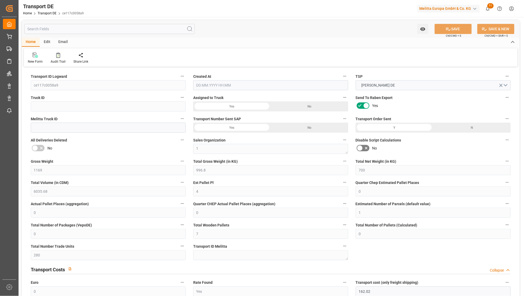
type input "0"
type input "996.8"
type input "4710.8598"
type input "21"
type input "35"
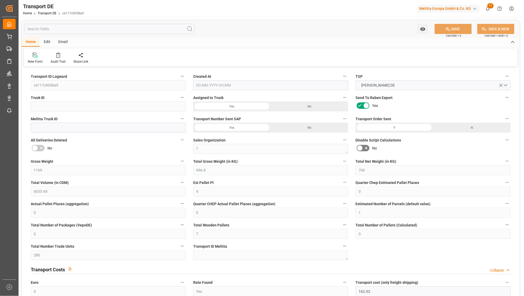
type input "0"
type input "7"
type input "0"
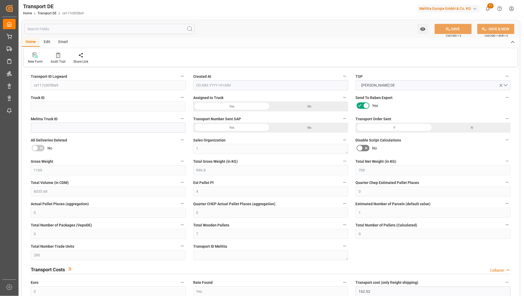
type input "0"
type input "1"
type input "0"
type input "280"
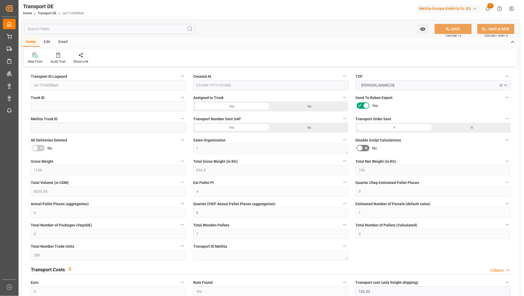
type input "165.059"
type input "162.02"
type input "25.09.2025 07:15"
type input "[DATE]"
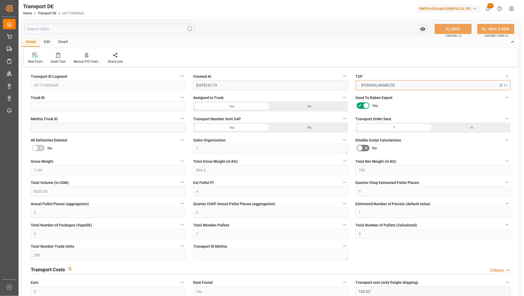
click at [507, 85] on button "HARTMANN DE" at bounding box center [433, 85] width 155 height 10
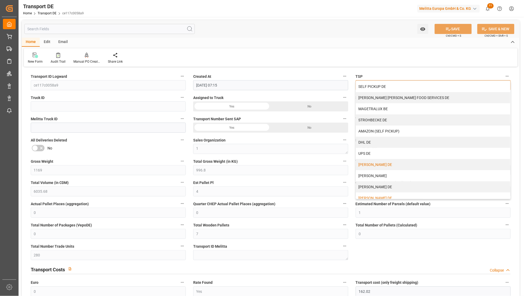
click at [370, 164] on div "MOELLER DE" at bounding box center [433, 164] width 155 height 11
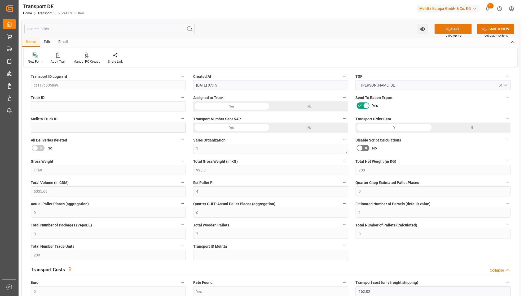
click at [461, 27] on button "SAVE" at bounding box center [453, 29] width 37 height 10
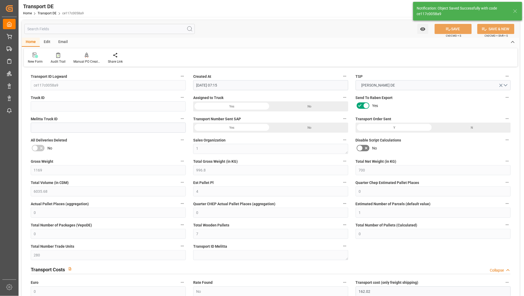
type input "No"
type input "3.039"
type input "0"
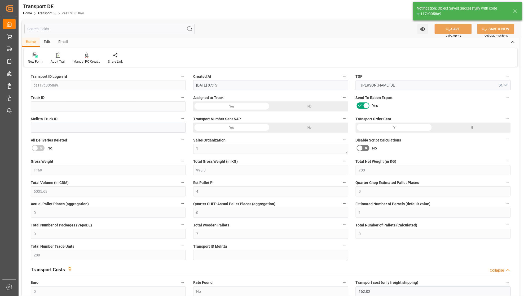
type input "0"
type input "3.039"
type input "0"
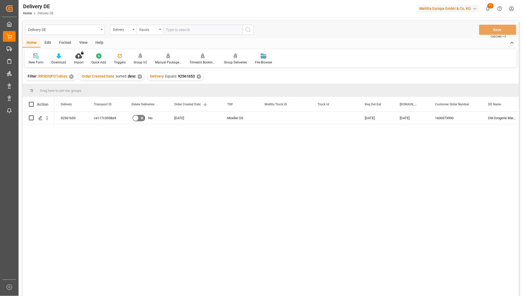
click at [171, 31] on input "text" at bounding box center [203, 30] width 80 height 10
type input "92560594"
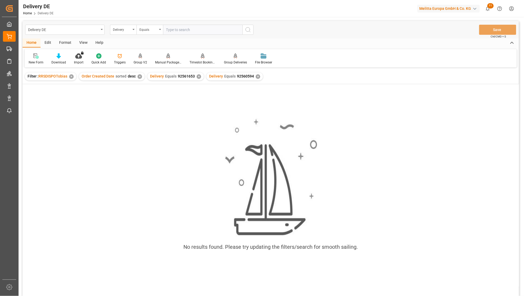
click at [197, 76] on div "✕" at bounding box center [199, 76] width 5 height 5
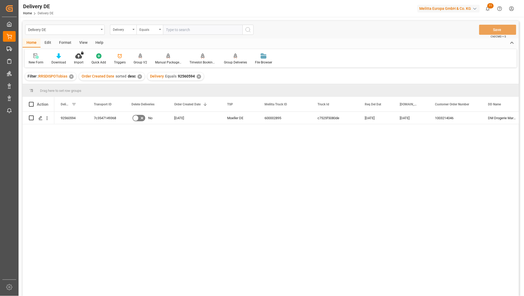
click at [179, 30] on input "text" at bounding box center [203, 30] width 80 height 10
paste input "92561657"
type input "92561657"
click at [248, 30] on icon "search button" at bounding box center [248, 30] width 6 height 6
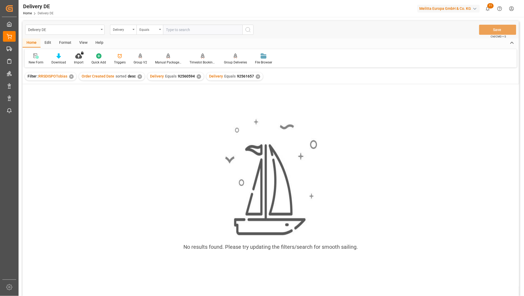
click at [197, 75] on div "✕" at bounding box center [199, 76] width 5 height 5
click at [145, 181] on div "No results found. Please try updating the filters/search for smooth sailing." at bounding box center [271, 187] width 497 height 146
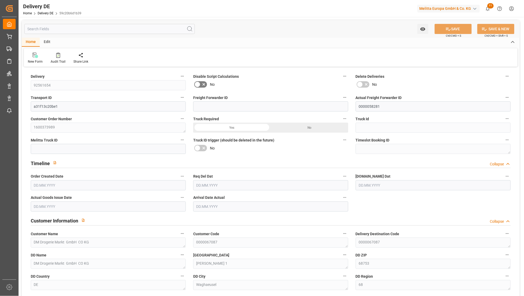
type input "0"
type input "2"
type input "400"
type input "668"
type input "3448.96"
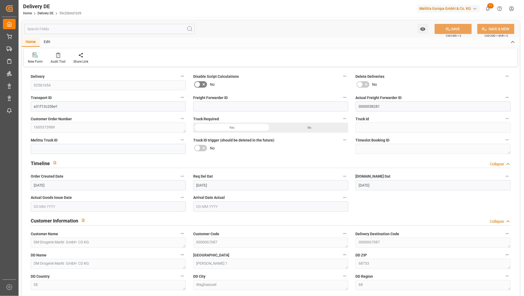
type input "25.09.2025"
type input "[DATE]"
type input "26.09.2025"
click at [50, 108] on input "a31f13c20be1" at bounding box center [108, 106] width 155 height 10
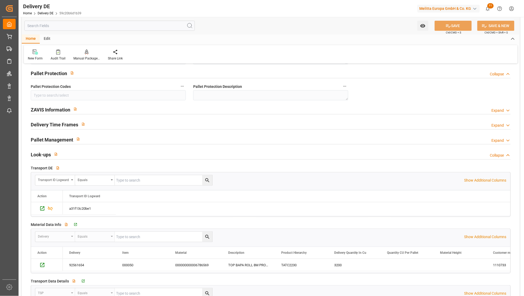
scroll to position [766, 0]
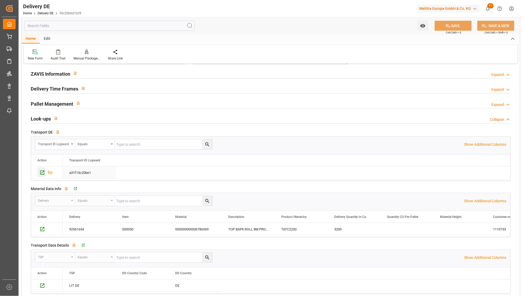
click at [41, 171] on icon "Press SPACE to select this row." at bounding box center [43, 173] width 6 height 6
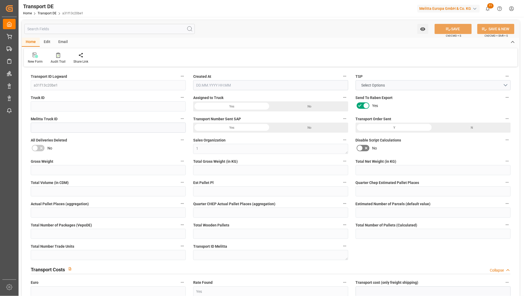
type input "668"
type input "569.6"
type input "400"
type input "3448.96"
type input "2"
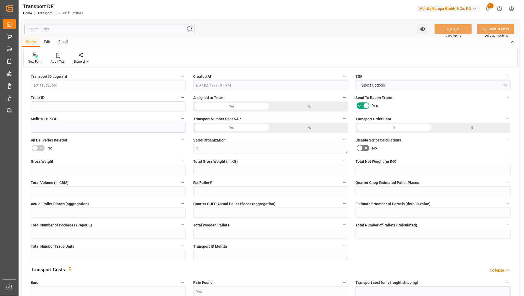
type input "0"
type input "1"
type input "0"
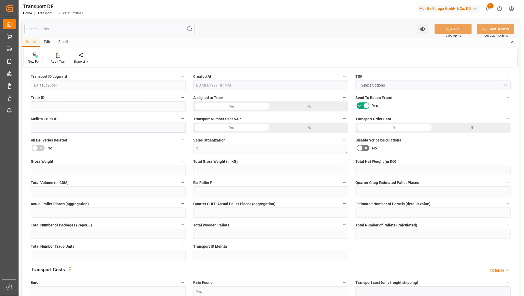
type input "4"
type input "0"
type input "160"
type input "0"
type input "110.33"
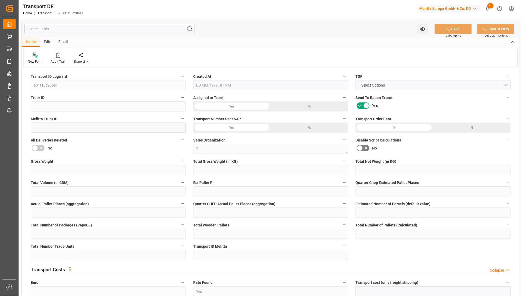
type input "3.039"
type input "110.33"
type input "68"
type input "0"
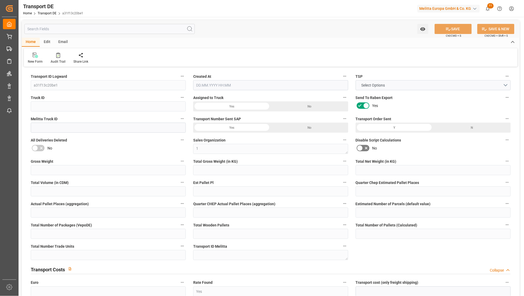
type input "0"
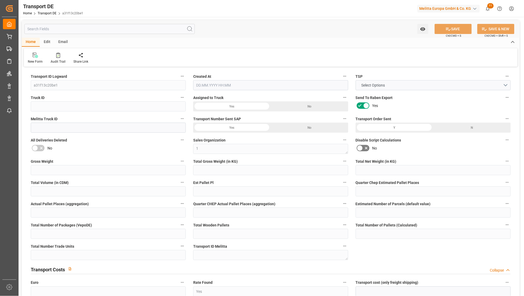
type input "0"
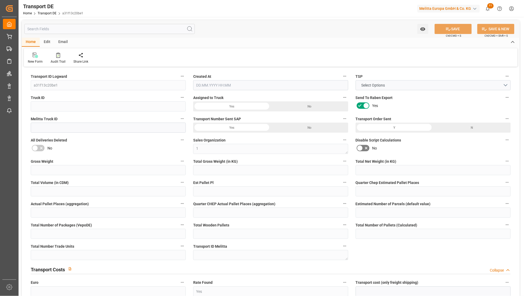
type input "0"
type input "569.6"
type input "4710.8598"
type input "21"
type input "35"
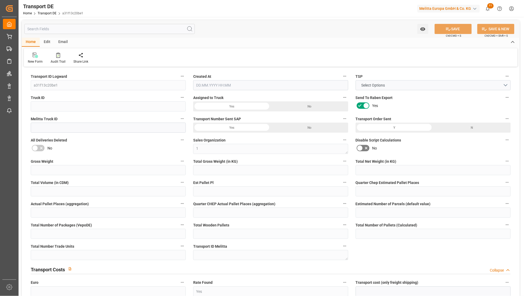
type input "0"
type input "4"
type input "0"
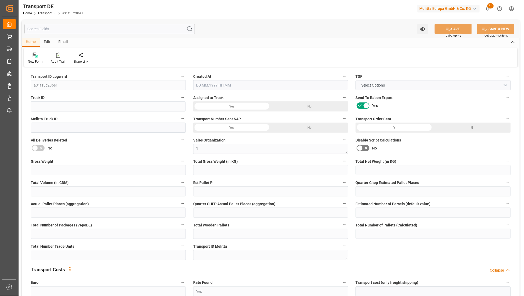
type input "0"
type input "1"
type input "0"
type input "160"
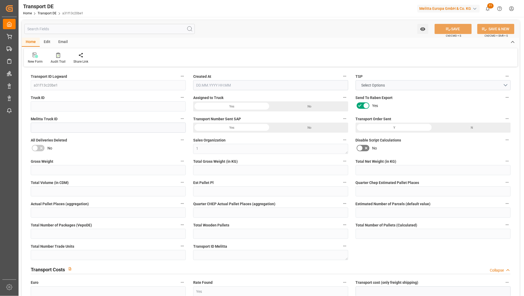
type input "113.369"
type input "110.33"
type input "25.09.2025 07:19"
type input "[DATE]"
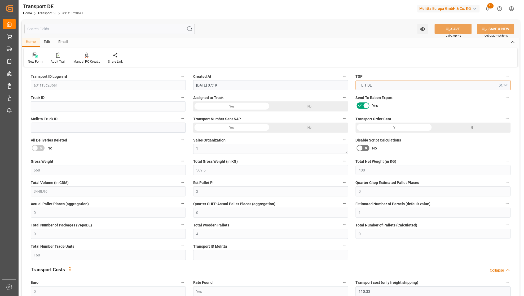
click at [507, 84] on button "LIT DE" at bounding box center [433, 85] width 155 height 10
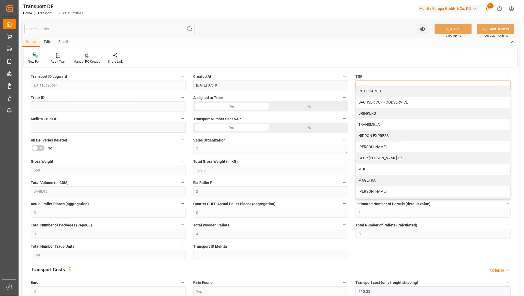
scroll to position [527, 0]
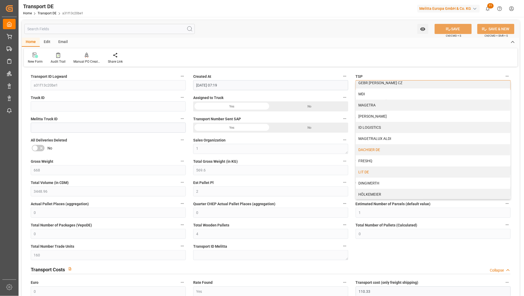
click at [375, 148] on div "DACHSER DE" at bounding box center [433, 149] width 155 height 11
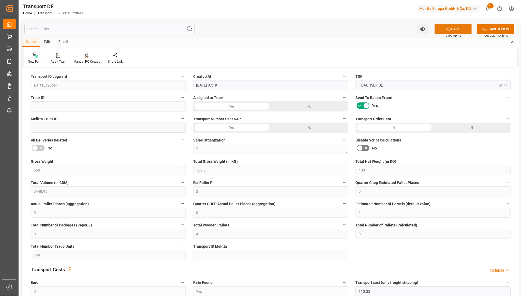
click at [456, 27] on button "SAVE" at bounding box center [453, 29] width 37 height 10
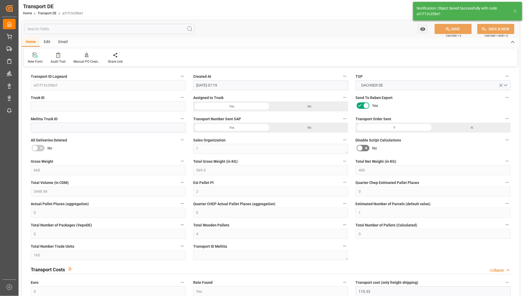
type input "152.51899999999998"
type textarea "0456d97c45a2"
type input "149.48"
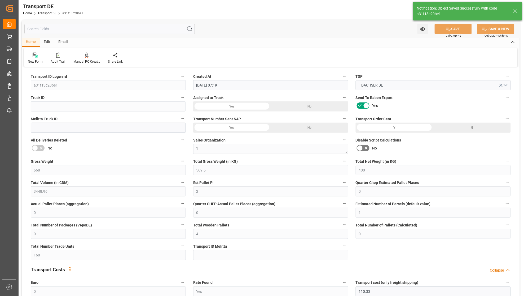
type input "152.519"
type input "149.48"
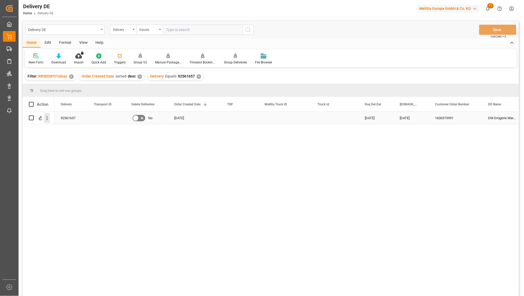
click at [46, 115] on icon "open menu" at bounding box center [47, 118] width 6 height 6
click at [80, 130] on span "Open in new tab" at bounding box center [82, 129] width 48 height 6
click at [30, 116] on input "Press Space to toggle row selection (unchecked)" at bounding box center [31, 117] width 5 height 5
checkbox input "true"
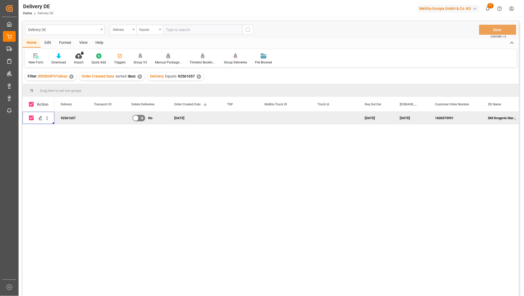
click at [168, 59] on div "Manual Package TypeDetermination" at bounding box center [168, 59] width 34 height 12
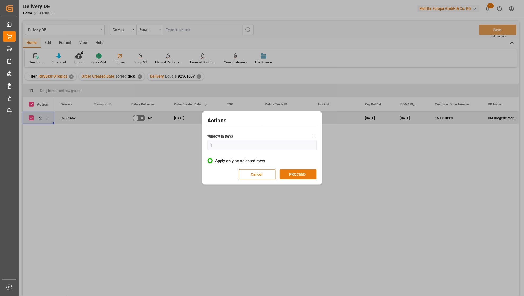
click at [289, 172] on button "PROCEED" at bounding box center [298, 174] width 37 height 10
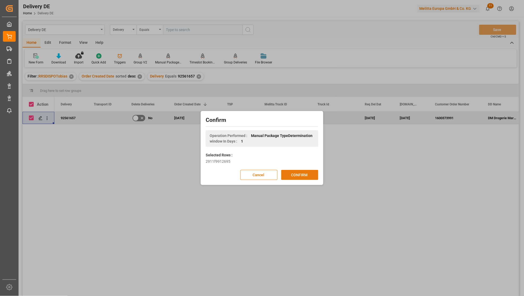
click at [295, 172] on button "CONFIRM" at bounding box center [299, 175] width 37 height 10
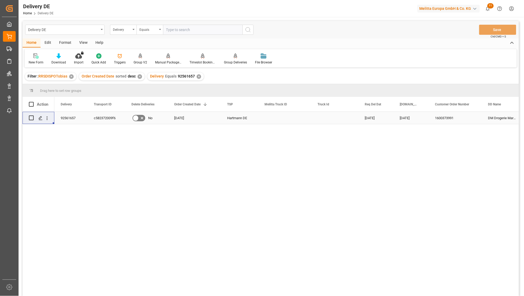
click at [104, 118] on div "c582372009f6" at bounding box center [107, 118] width 38 height 12
click at [48, 117] on icon "open menu" at bounding box center [47, 118] width 6 height 6
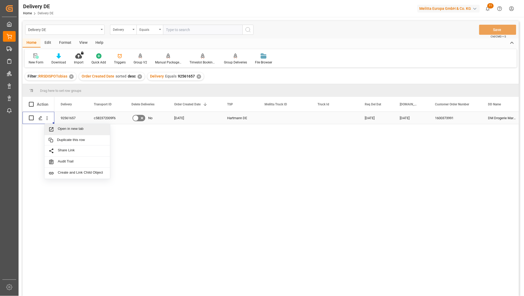
click at [73, 129] on span "Open in new tab" at bounding box center [82, 129] width 48 height 6
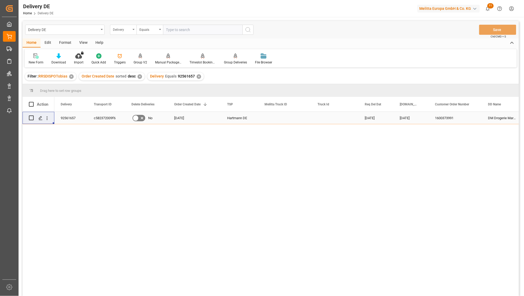
click at [124, 30] on div "Delivery" at bounding box center [122, 29] width 18 height 6
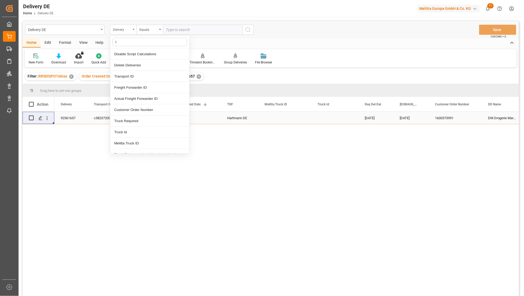
type input "tr"
click at [132, 52] on div "Transport ID" at bounding box center [149, 54] width 79 height 11
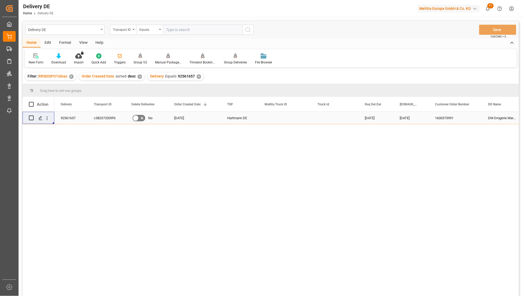
click at [176, 30] on input "text" at bounding box center [203, 30] width 80 height 10
paste input "39c94029910f"
type input "39c94029910f"
click at [250, 30] on icon "search button" at bounding box center [248, 30] width 6 height 6
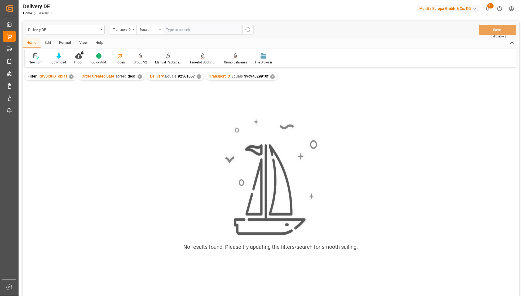
click at [197, 76] on div "✕" at bounding box center [199, 76] width 5 height 5
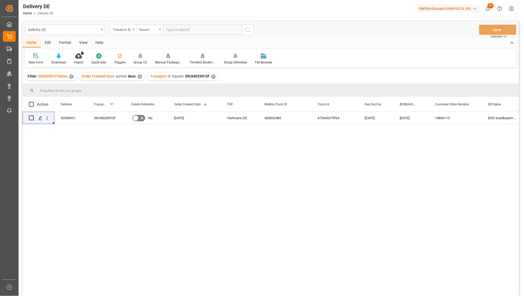
click at [369, 199] on div "92556931 39c94029910f No 10.09.2025 Hartmann DE 600002485 472642e79f64 17.09.20…" at bounding box center [286, 205] width 465 height 187
click at [182, 264] on div "92556931 39c94029910f No 10.09.2025 Hartmann DE 600002485 472642e79f64 17.09.20…" at bounding box center [286, 205] width 465 height 187
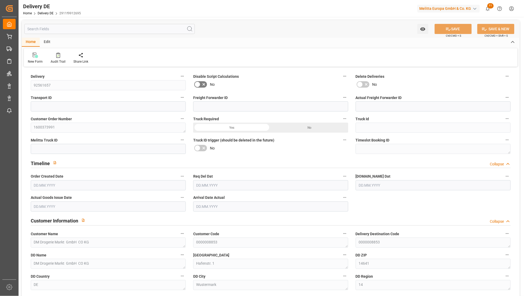
type input "92561657"
type textarea "1600373991"
type textarea "DM Drogerie Markt GmbH CO KG"
type textarea "0000008853"
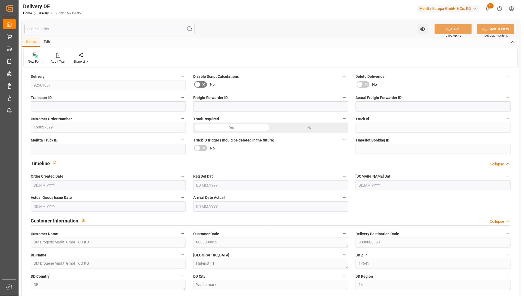
type textarea "DM Drogerie Markt GmbH CO KG"
type textarea "Hafenstr. 1"
type textarea "14641"
type textarea "DE"
type textarea "Wustermark"
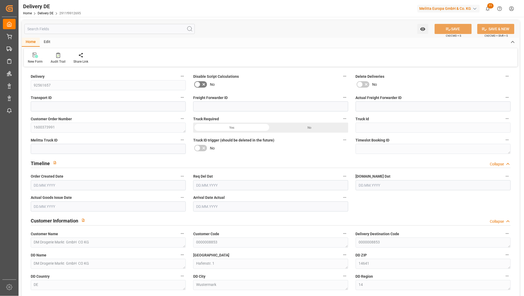
type textarea "14"
type textarea "0011"
type textarea "1"
type textarea "LF"
type input "Free to Choose"
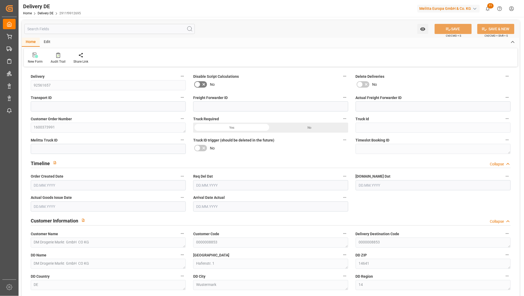
type textarea "DE_02"
type input "DE_02"
type textarea "VERGABE VON FIXEN ANLIEFERTERMINEN WARTEZEIT DANN MAX 30 MINUTEN ANLIEFERUNGEN …"
type input "DAP"
type input "00"
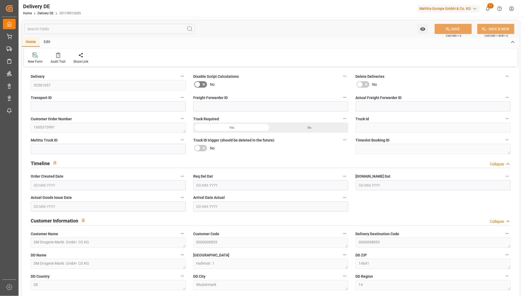
type input "LPAP"
type textarea "kein Zwischenlagenpapier"
type input "PKKK"
type textarea "keine Sandwichpaletten, Bodenlagenpapier, Spanplatte"
type input "SRPA"
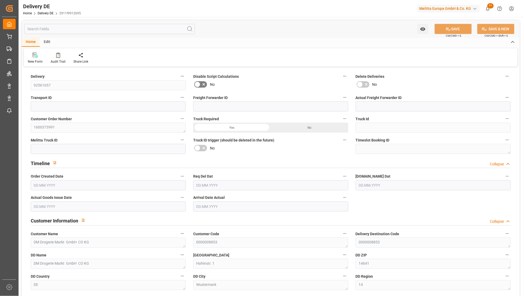
type textarea "Sortenreine Paletten"
type input "EPQB"
type textarea "VP=EUB,Kommi=EUB"
type input "VLQU"
type textarea "Keine Querverladung"
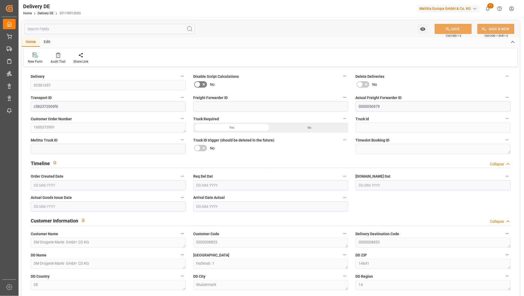
type input "0"
type input "3"
type input "500"
type input "835"
type input "4311.2"
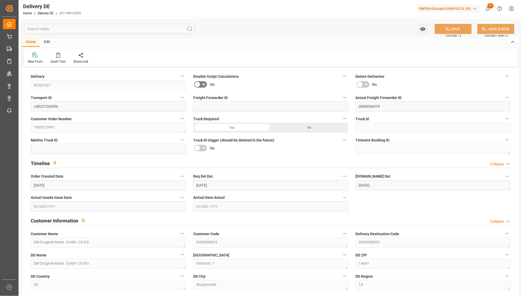
type input "[DATE]"
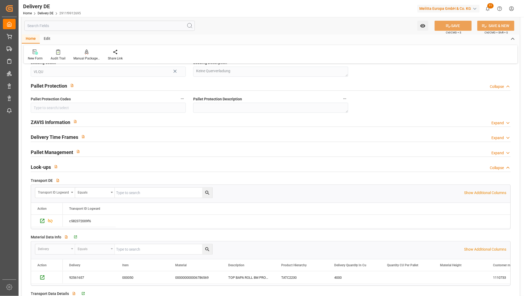
scroll to position [766, 0]
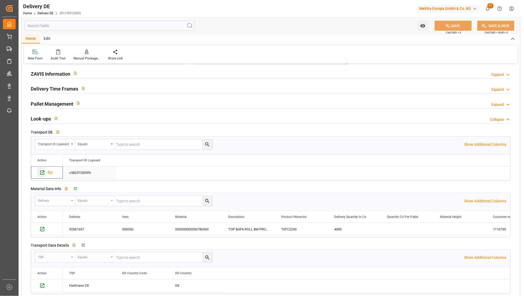
click at [43, 172] on icon "Press SPACE to select this row." at bounding box center [43, 173] width 6 height 6
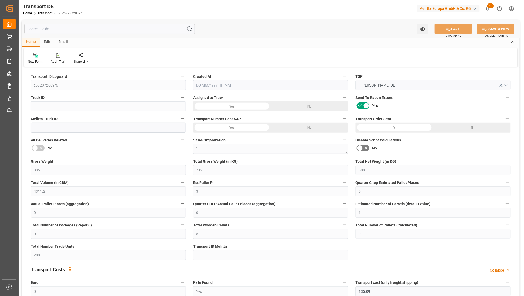
type input "835"
type input "712"
type input "500"
type input "4311.2"
type input "3"
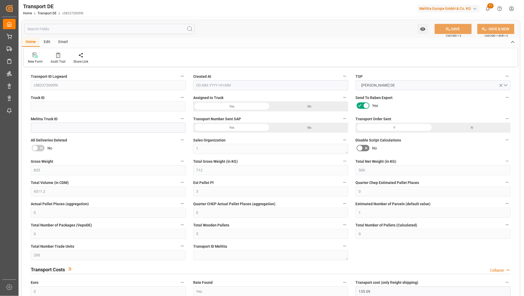
type input "0"
type input "1"
type input "0"
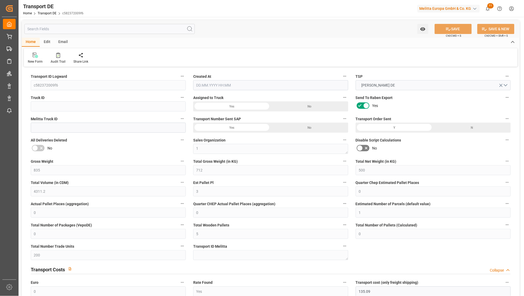
type input "5"
type input "0"
type input "200"
type input "0"
type input "135.09"
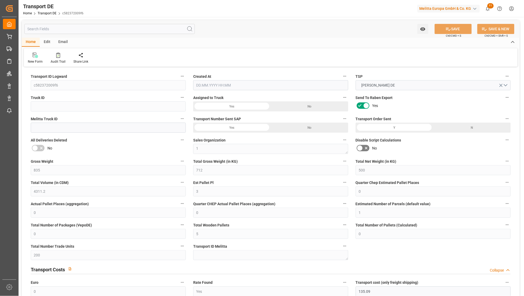
type input "3.039"
type input "135.09"
type input "14"
type input "0"
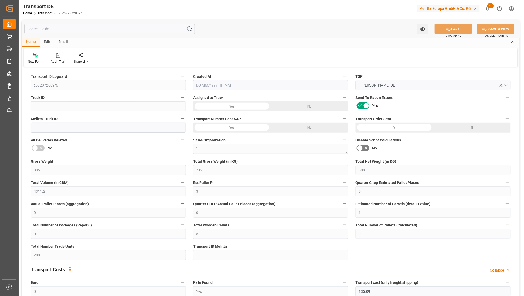
type input "0"
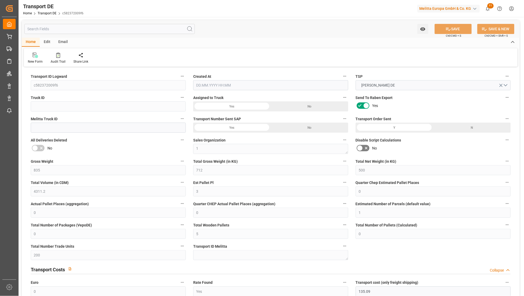
type input "0"
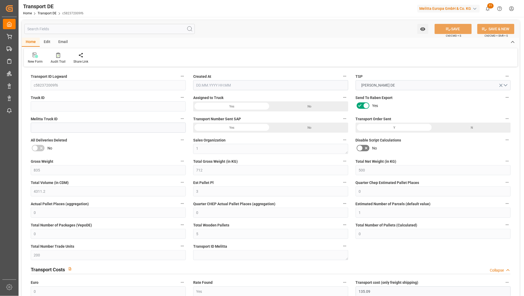
type input "0"
type input "712"
type input "4710.8598"
type input "21"
type input "35"
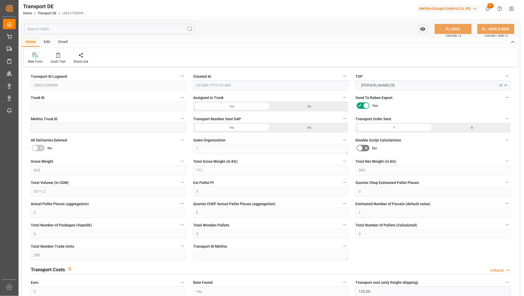
type input "0"
type input "5"
type input "0"
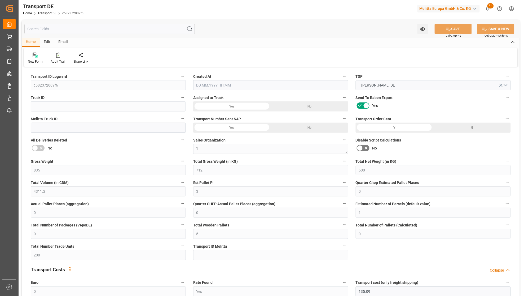
type input "0"
type input "1"
type input "0"
type input "200"
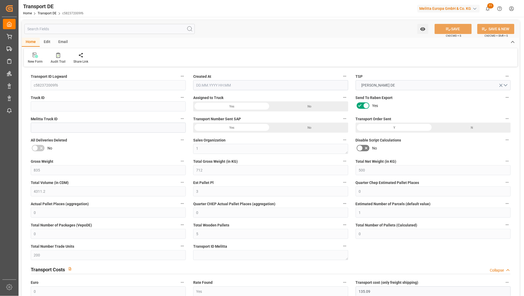
type input "138.129"
type input "135.09"
type input "[DATE] 07:22"
type input "[DATE]"
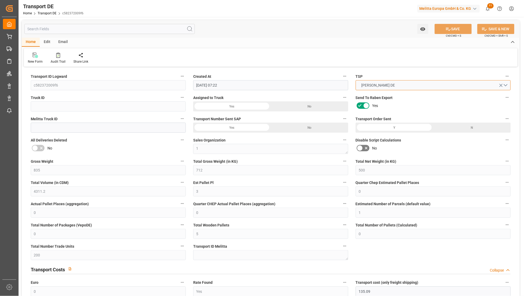
click at [506, 86] on button "[PERSON_NAME] DE" at bounding box center [433, 85] width 155 height 10
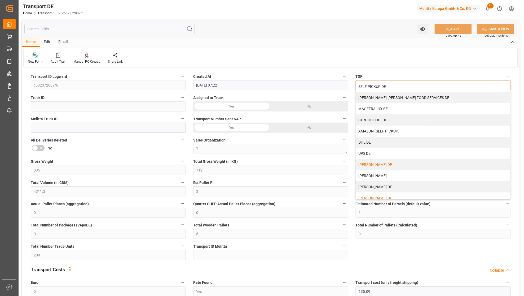
click at [381, 163] on div "[PERSON_NAME] DE" at bounding box center [433, 164] width 155 height 11
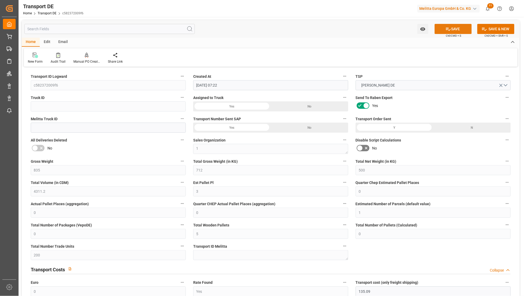
click at [454, 26] on button "SAVE" at bounding box center [453, 29] width 37 height 10
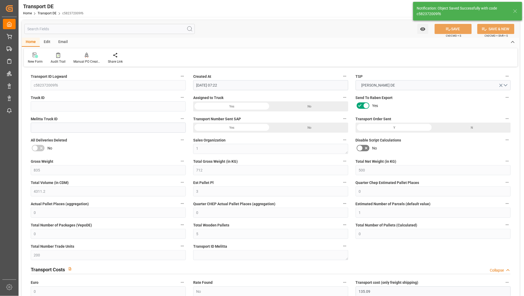
type input "No"
type input "3.039"
type input "0"
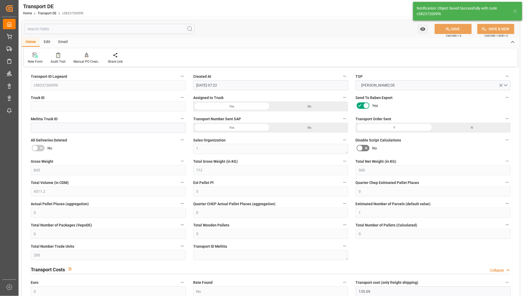
type input "0"
type input "3.039"
type input "0"
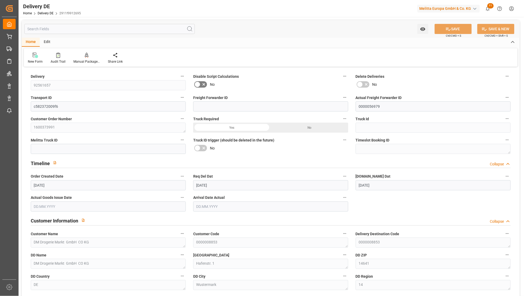
scroll to position [766, 0]
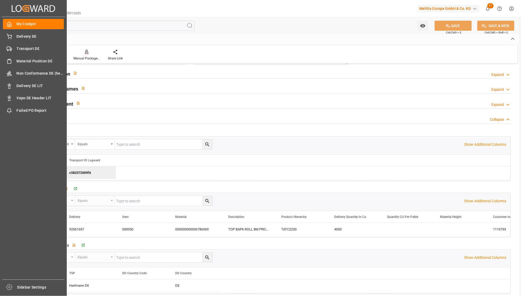
click at [20, 30] on div "My Cockpit My Cockpit Delivery DE Delivery DE Transport DE Transport DE Materia…" at bounding box center [33, 148] width 63 height 262
click at [23, 38] on span "Delivery DE" at bounding box center [40, 37] width 47 height 6
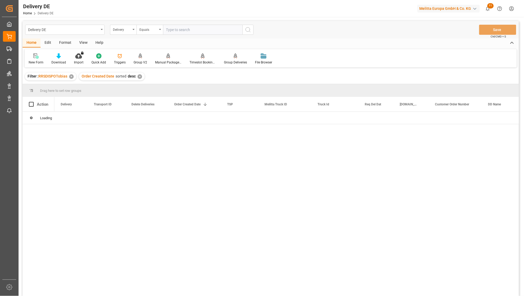
click at [126, 30] on div "Delivery" at bounding box center [122, 29] width 18 height 6
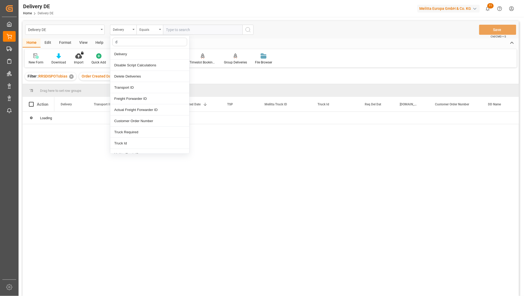
type input "dd"
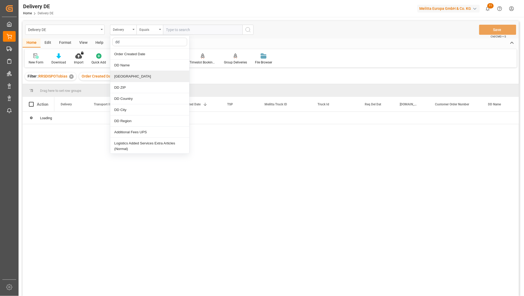
click at [129, 77] on div "[GEOGRAPHIC_DATA]" at bounding box center [149, 76] width 79 height 11
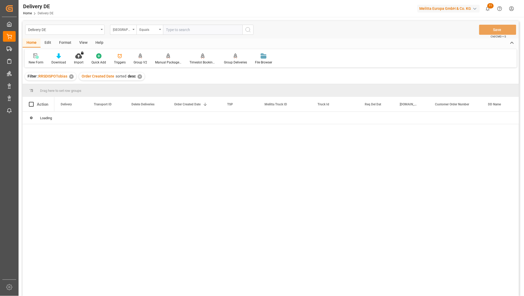
click at [172, 29] on input "text" at bounding box center [203, 30] width 80 height 10
paste input "[PERSON_NAME][STREET_ADDRESS]"
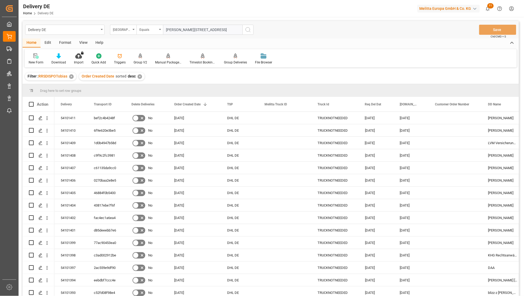
type input "[PERSON_NAME][STREET_ADDRESS]"
click at [248, 30] on icon "search button" at bounding box center [248, 30] width 6 height 6
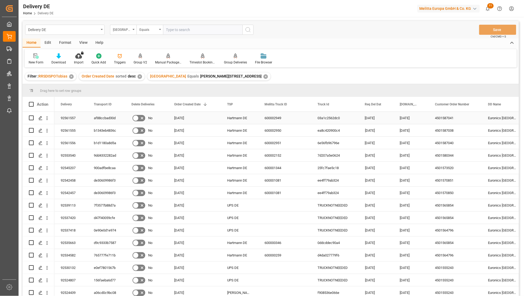
click at [71, 119] on div "92561557" at bounding box center [70, 118] width 33 height 12
click at [103, 118] on div "af88ccbad30d" at bounding box center [107, 118] width 38 height 12
click at [445, 117] on div "4501587041" at bounding box center [455, 118] width 53 height 12
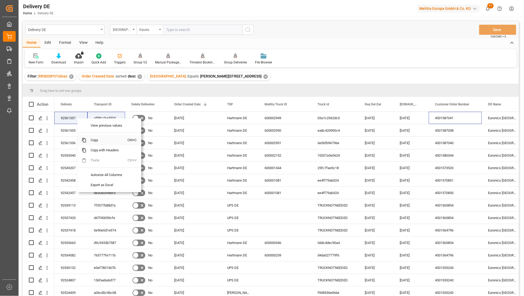
click at [92, 141] on span "Copy" at bounding box center [106, 140] width 41 height 10
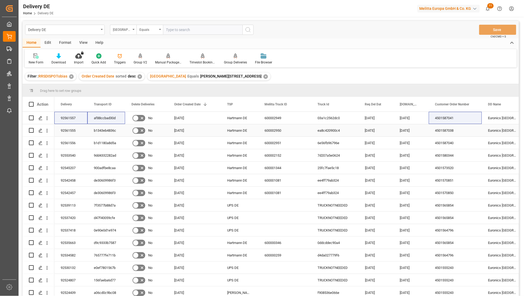
drag, startPoint x: 69, startPoint y: 129, endPoint x: 78, endPoint y: 128, distance: 8.7
click at [69, 129] on div "92561555" at bounding box center [70, 130] width 33 height 12
click at [103, 126] on div "b1343eb4836c" at bounding box center [107, 130] width 38 height 12
click at [440, 129] on div "4501587038" at bounding box center [455, 130] width 53 height 12
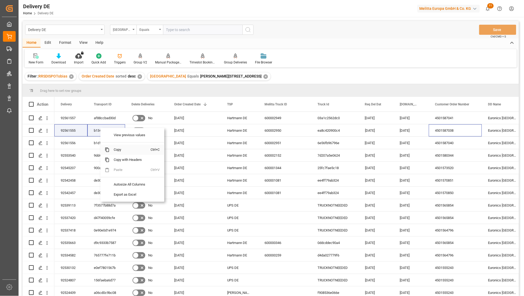
click at [117, 149] on span "Copy" at bounding box center [130, 150] width 41 height 10
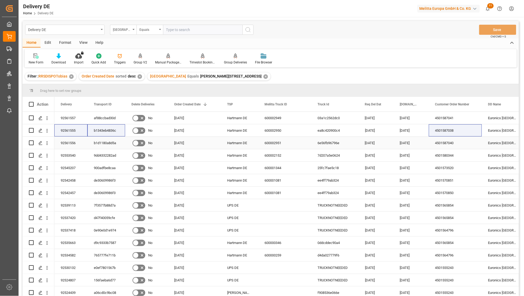
drag, startPoint x: 73, startPoint y: 143, endPoint x: 77, endPoint y: 143, distance: 4.2
click at [73, 143] on div "92561556" at bounding box center [70, 143] width 33 height 12
click at [110, 142] on div "b1d1180a8d5a" at bounding box center [107, 143] width 38 height 12
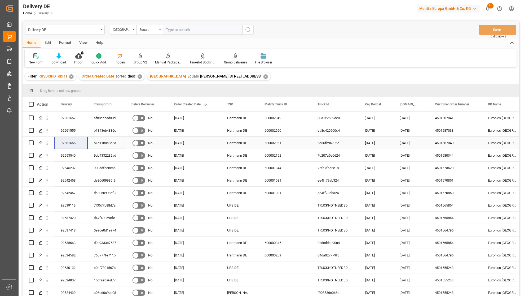
click at [327, 141] on div "6e56fb96796e" at bounding box center [334, 143] width 47 height 12
click at [329, 142] on div "6e56fb96796e" at bounding box center [334, 143] width 47 height 12
click at [62, 142] on div "92561556" at bounding box center [70, 143] width 33 height 12
click at [106, 141] on div "b1d1180a8d5a" at bounding box center [107, 143] width 38 height 12
click at [447, 141] on div "4501587040" at bounding box center [455, 143] width 53 height 12
